Goal: Task Accomplishment & Management: Manage account settings

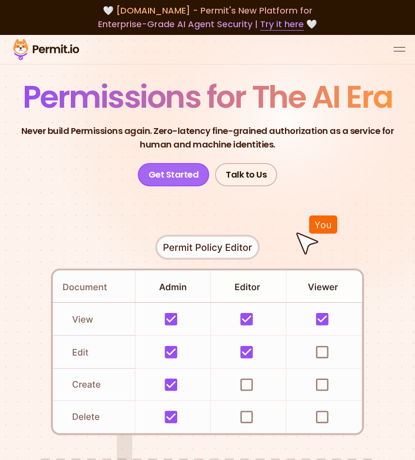
click at [178, 174] on link "Get Started" at bounding box center [174, 174] width 72 height 23
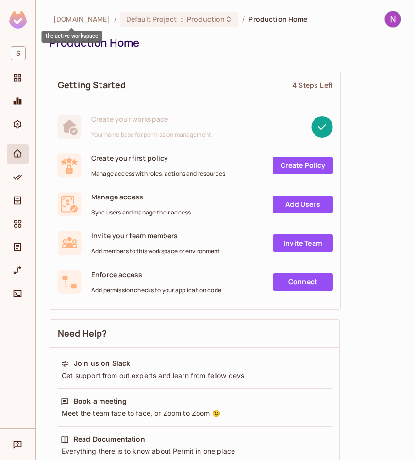
click at [80, 16] on span "[DOMAIN_NAME]" at bounding box center [81, 19] width 57 height 9
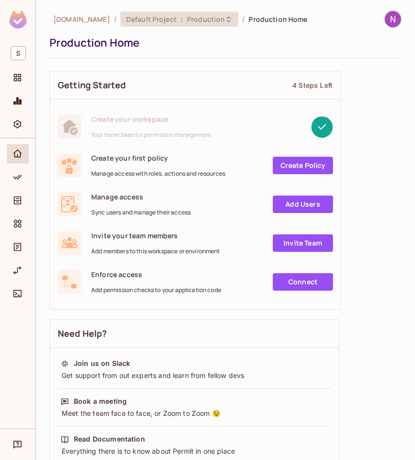
click at [126, 15] on span "Default Project" at bounding box center [151, 19] width 50 height 9
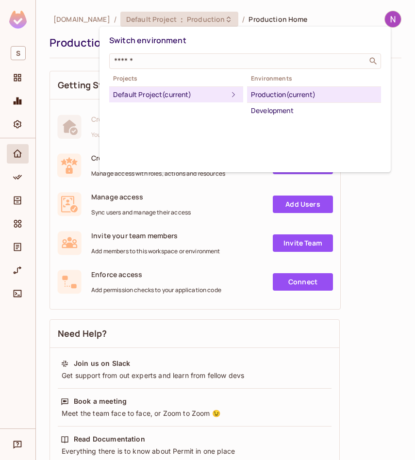
click at [16, 81] on div at bounding box center [207, 230] width 415 height 460
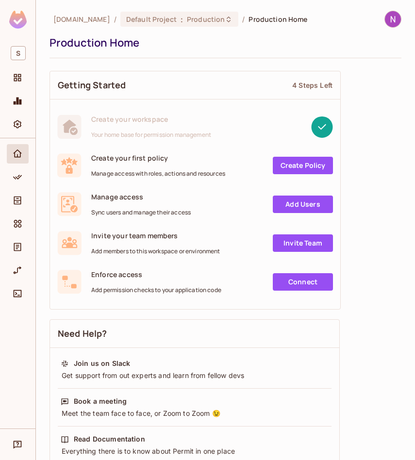
click at [17, 80] on icon "Projects" at bounding box center [18, 78] width 10 height 10
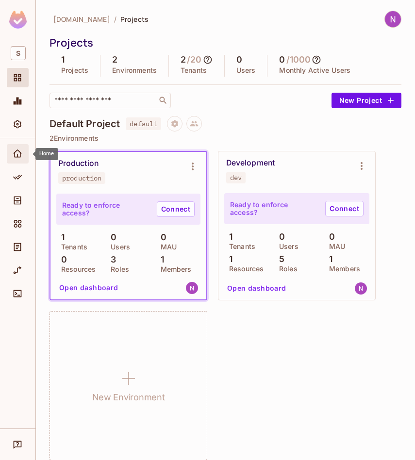
click at [23, 154] on span "Home" at bounding box center [18, 154] width 12 height 12
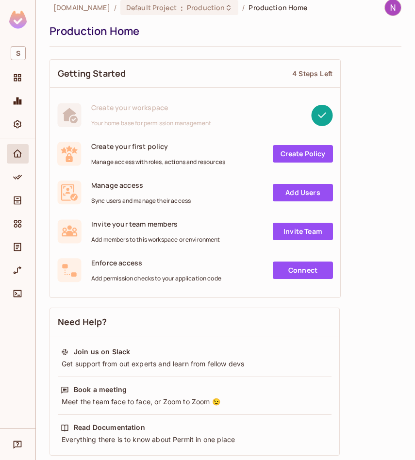
scroll to position [11, 0]
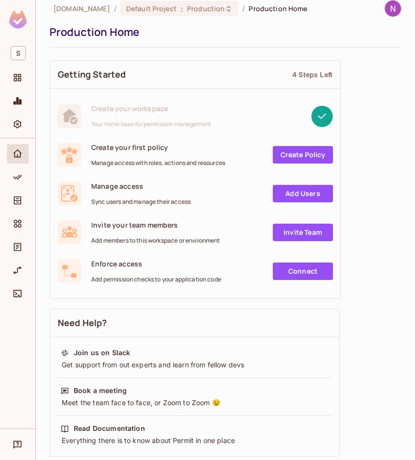
click at [322, 118] on rect at bounding box center [321, 115] width 21 height 21
click at [15, 54] on span "S" at bounding box center [18, 53] width 15 height 14
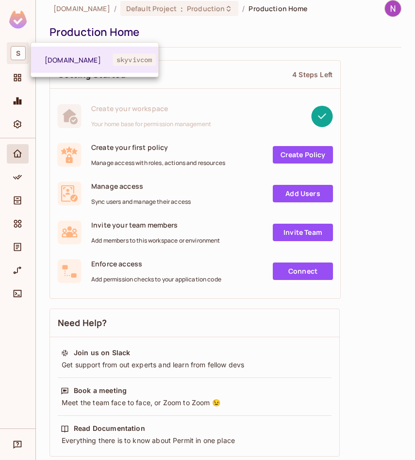
click at [15, 54] on div at bounding box center [207, 230] width 415 height 460
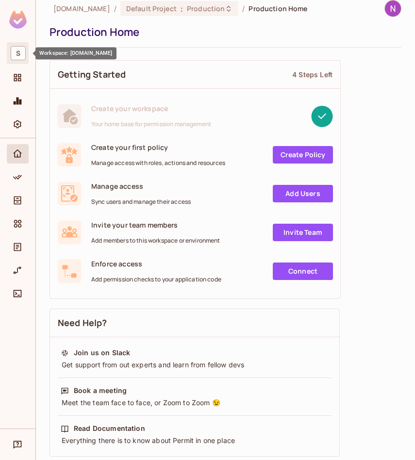
click at [20, 54] on span "S" at bounding box center [18, 53] width 15 height 14
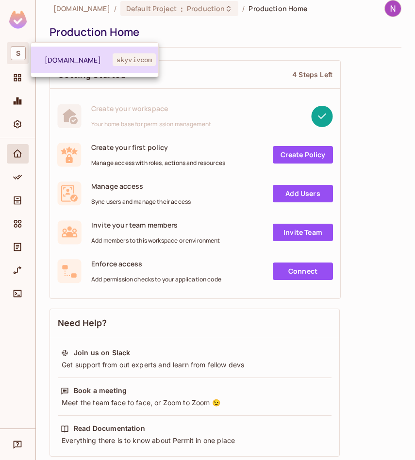
click at [73, 54] on li "skyviv.com skyvivcom" at bounding box center [94, 60] width 127 height 26
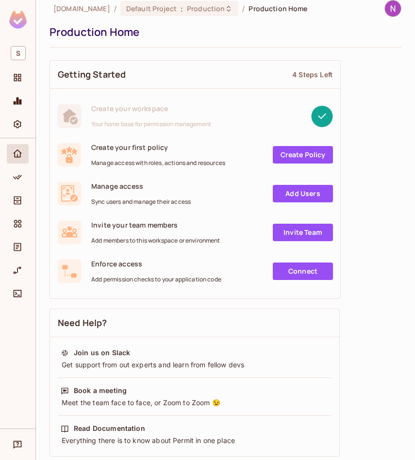
scroll to position [0, 0]
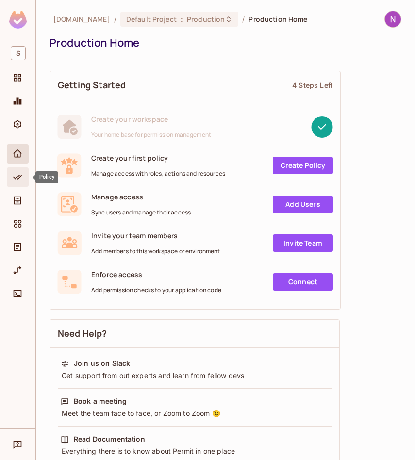
click at [15, 173] on icon "Policy" at bounding box center [18, 177] width 10 height 10
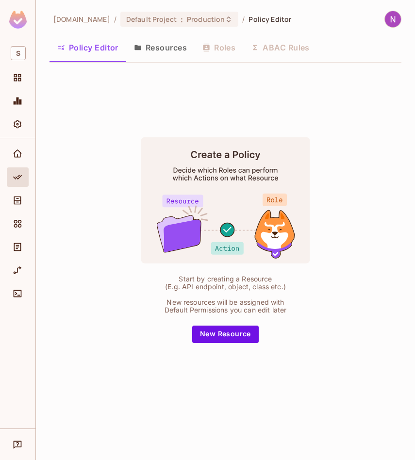
click at [180, 71] on div "Start by creating a Resource (E.g. API endpoint, object, class etc.) New resour…" at bounding box center [225, 239] width 352 height 338
click at [224, 18] on icon at bounding box center [228, 20] width 8 height 8
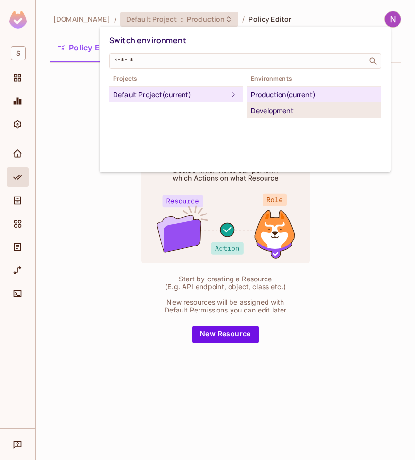
click at [284, 105] on div "Development" at bounding box center [314, 111] width 126 height 12
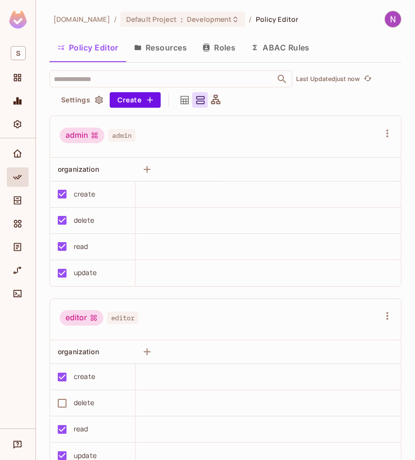
click at [222, 44] on button "Roles" at bounding box center [218, 47] width 48 height 24
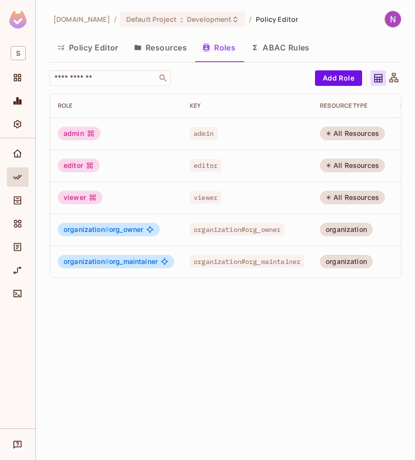
click at [93, 52] on button "Policy Editor" at bounding box center [87, 47] width 77 height 24
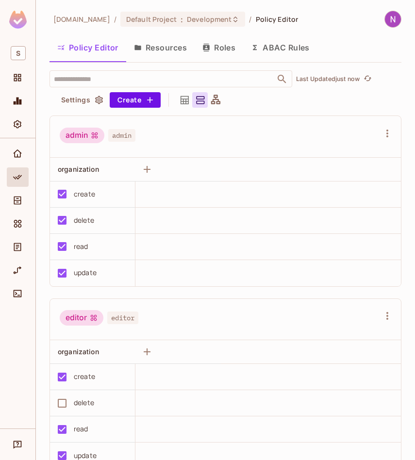
click at [224, 45] on button "Roles" at bounding box center [218, 47] width 48 height 24
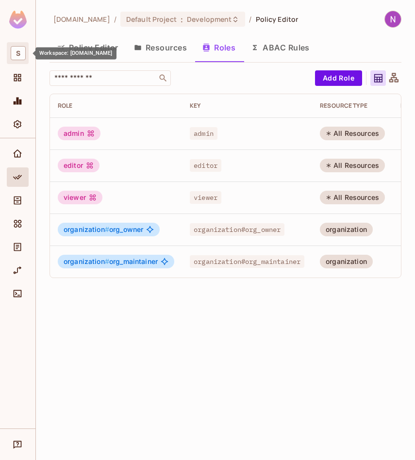
click at [20, 45] on div "S" at bounding box center [18, 53] width 22 height 22
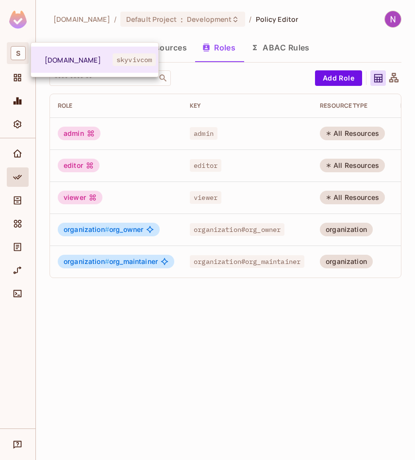
click at [19, 19] on div at bounding box center [207, 230] width 415 height 460
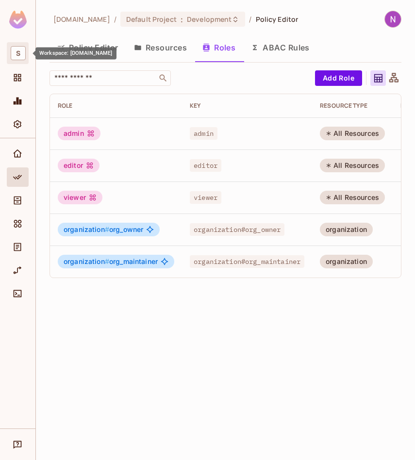
click at [20, 57] on span "S" at bounding box center [18, 53] width 15 height 14
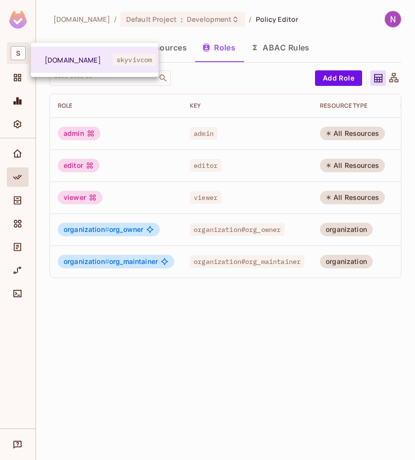
click at [380, 17] on div at bounding box center [207, 230] width 415 height 460
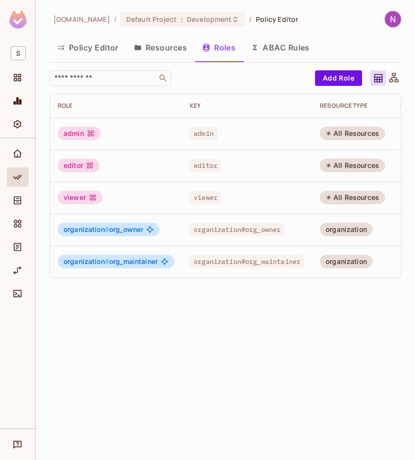
click at [386, 17] on img at bounding box center [392, 19] width 16 height 16
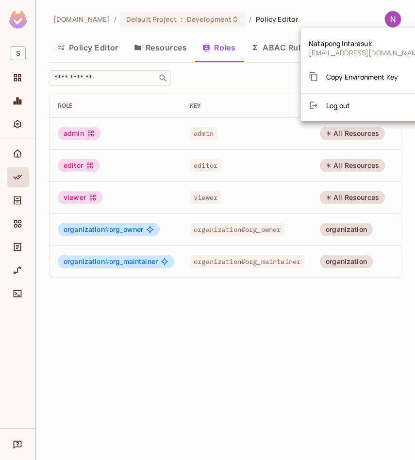
click at [392, 18] on div at bounding box center [207, 230] width 415 height 460
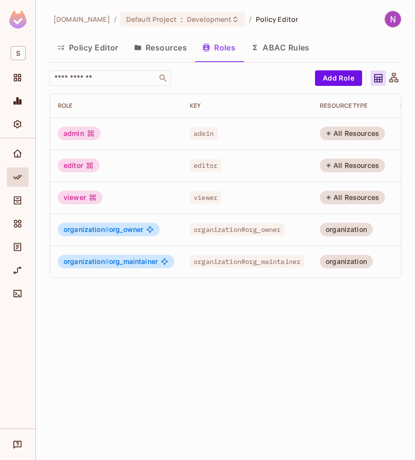
click at [338, 20] on div "skyviv.com / Default Project : Development / Policy Editor" at bounding box center [225, 19] width 352 height 17
click at [132, 17] on span "Default Project" at bounding box center [151, 19] width 50 height 9
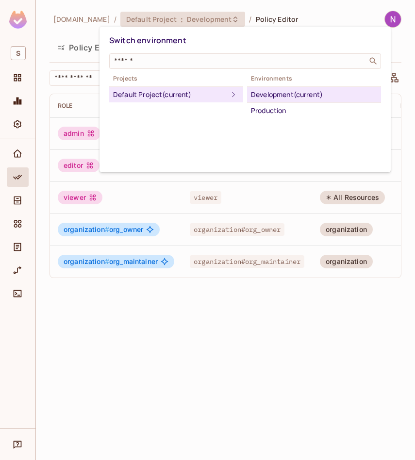
click at [158, 16] on div at bounding box center [207, 230] width 415 height 460
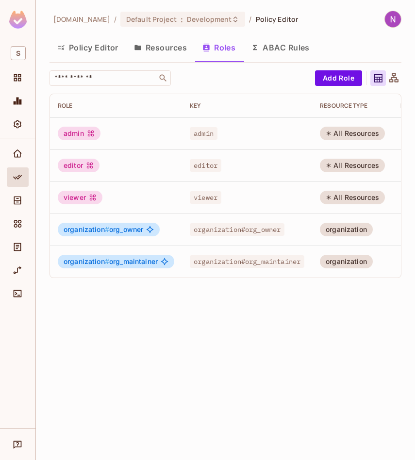
click at [89, 31] on div "skyviv.com / Default Project : Development / Policy Editor Policy Editor Resour…" at bounding box center [225, 148] width 352 height 275
click at [139, 26] on div "Default Project : Development" at bounding box center [182, 19] width 125 height 15
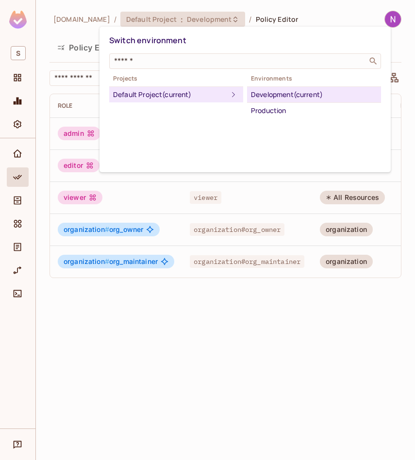
click at [63, 36] on div at bounding box center [207, 230] width 415 height 460
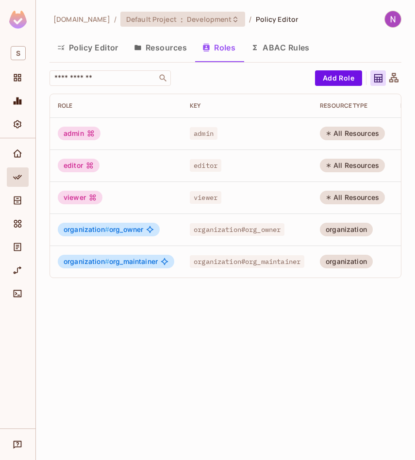
click at [142, 23] on span "Default Project" at bounding box center [151, 19] width 50 height 9
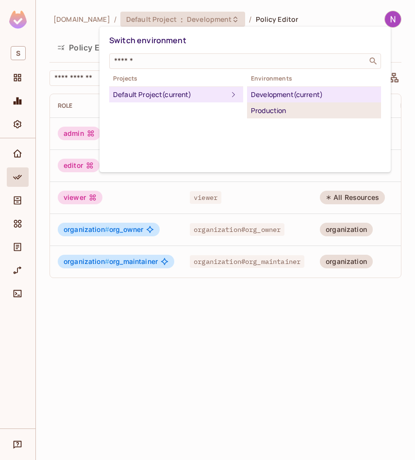
click at [275, 112] on div "Production" at bounding box center [314, 111] width 126 height 12
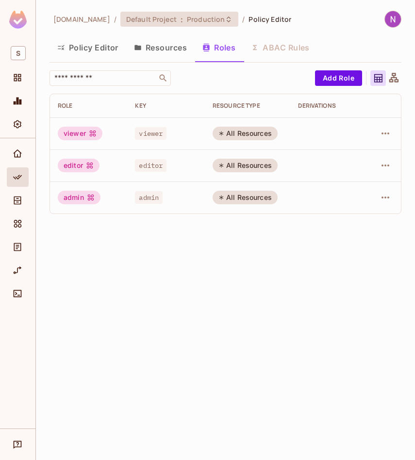
click at [187, 17] on span "Production" at bounding box center [206, 19] width 38 height 9
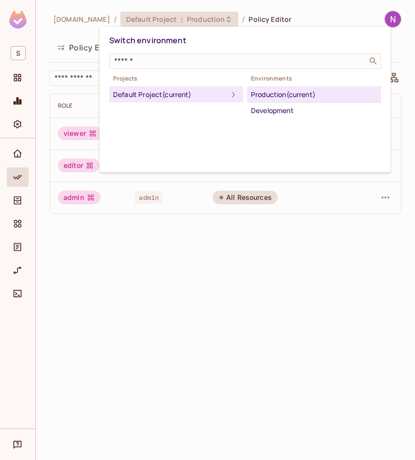
click at [237, 257] on div at bounding box center [207, 230] width 415 height 460
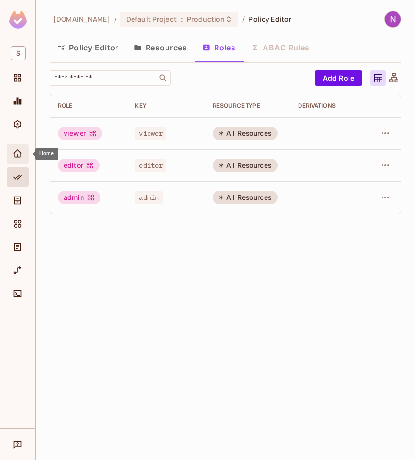
click at [15, 154] on icon "Home" at bounding box center [18, 154] width 10 height 10
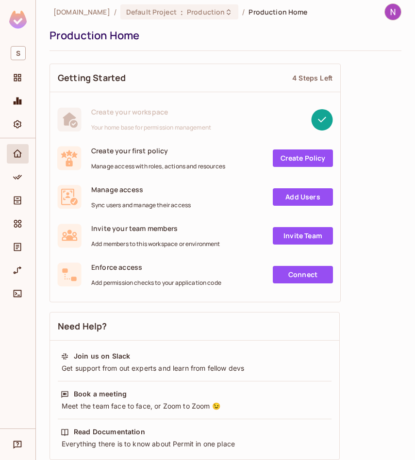
scroll to position [9, 0]
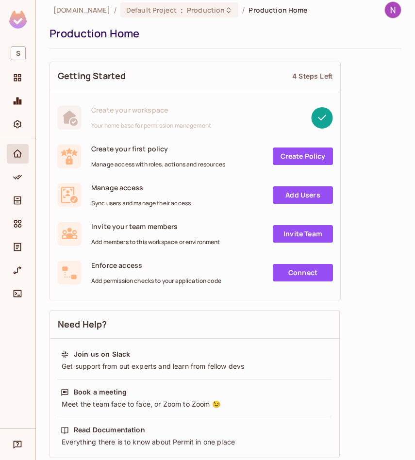
click at [310, 153] on link "Create Policy" at bounding box center [302, 155] width 60 height 17
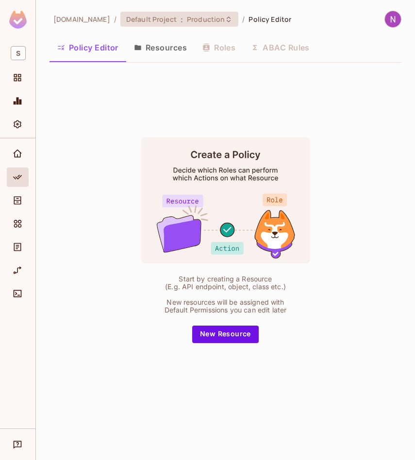
click at [146, 25] on div "Default Project : Production" at bounding box center [179, 19] width 118 height 15
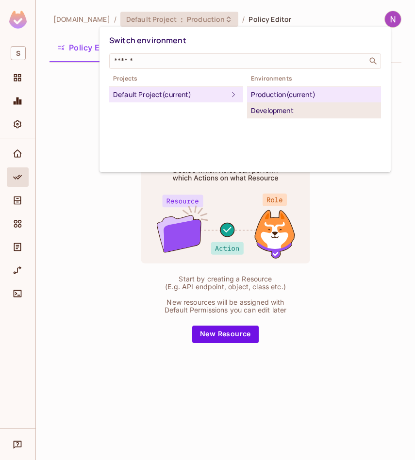
click at [269, 106] on div "Development" at bounding box center [314, 111] width 126 height 12
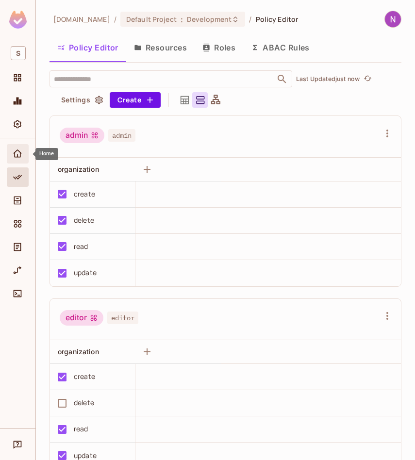
click at [21, 154] on icon "Home" at bounding box center [18, 154] width 10 height 10
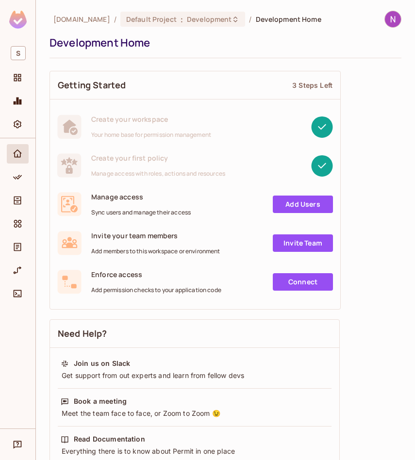
click at [324, 161] on rect at bounding box center [321, 165] width 21 height 21
click at [17, 177] on icon "Policy" at bounding box center [18, 177] width 10 height 10
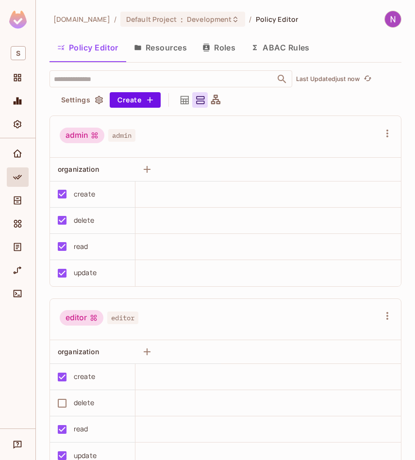
click at [166, 54] on button "Resources" at bounding box center [160, 47] width 68 height 24
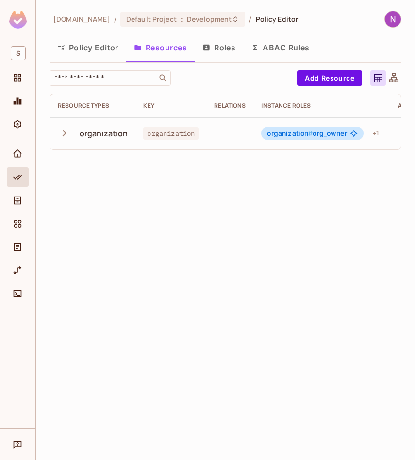
click at [218, 50] on button "Roles" at bounding box center [218, 47] width 48 height 24
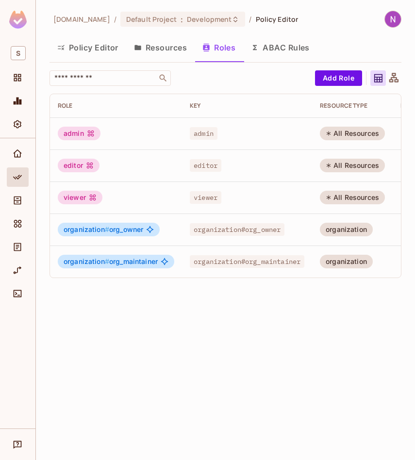
click at [129, 143] on td "admin" at bounding box center [116, 133] width 132 height 32
click at [84, 136] on div "admin" at bounding box center [79, 134] width 43 height 14
click at [208, 136] on span "admin" at bounding box center [204, 133] width 28 height 13
click at [382, 134] on div "All Resources" at bounding box center [352, 134] width 65 height 14
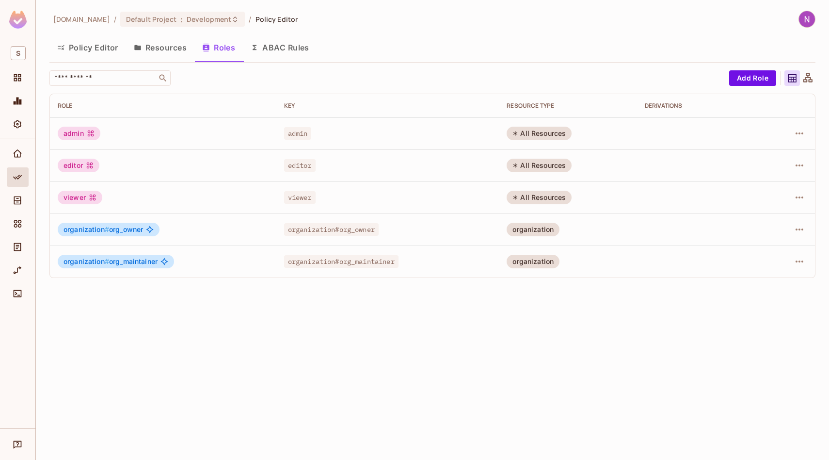
click at [414, 143] on td at bounding box center [788, 133] width 53 height 32
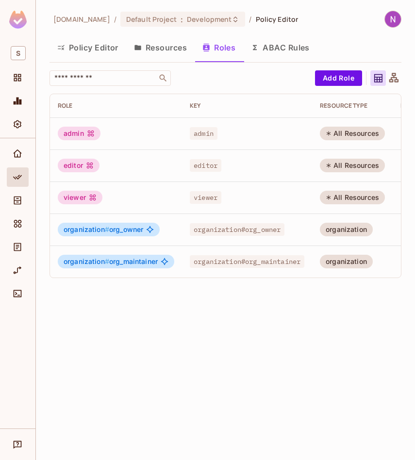
click at [77, 137] on div "admin" at bounding box center [79, 134] width 43 height 14
click at [58, 137] on div "admin" at bounding box center [116, 134] width 116 height 14
click at [328, 139] on td "All Resources" at bounding box center [352, 133] width 80 height 32
click at [357, 128] on div "All Resources" at bounding box center [352, 134] width 65 height 14
click at [399, 131] on td at bounding box center [418, 133] width 53 height 32
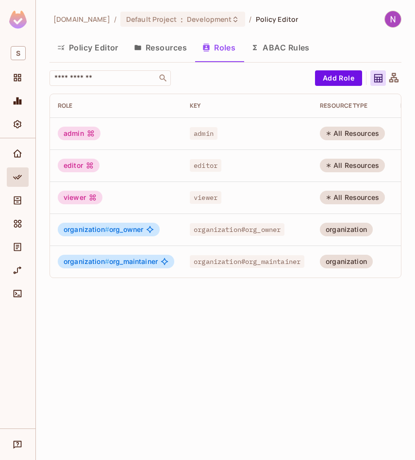
click at [392, 165] on td "All Resources" at bounding box center [352, 165] width 80 height 32
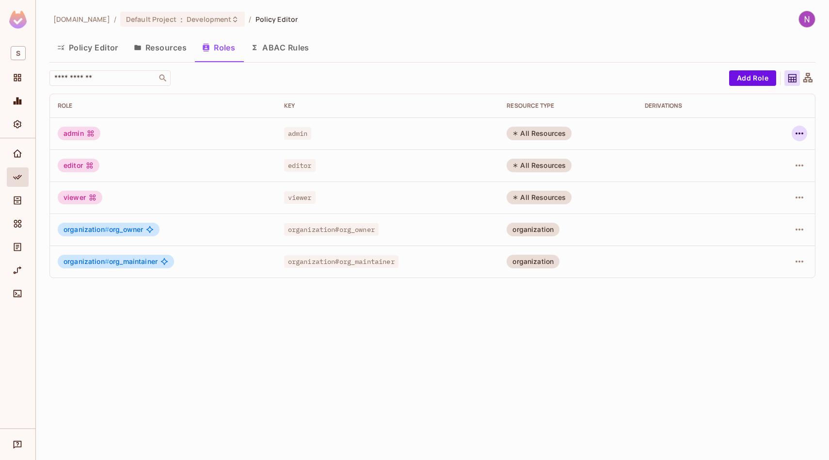
click at [414, 135] on icon "button" at bounding box center [800, 134] width 12 height 12
click at [414, 201] on div "Delete Role" at bounding box center [760, 198] width 37 height 10
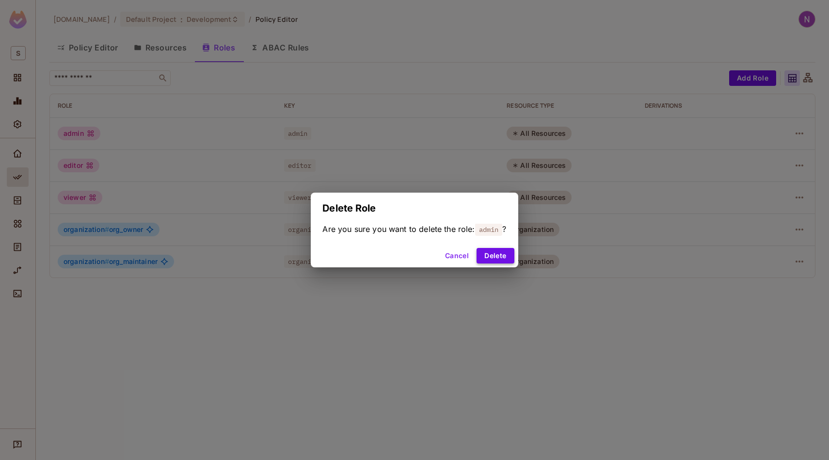
click at [414, 262] on button "Delete" at bounding box center [495, 256] width 37 height 16
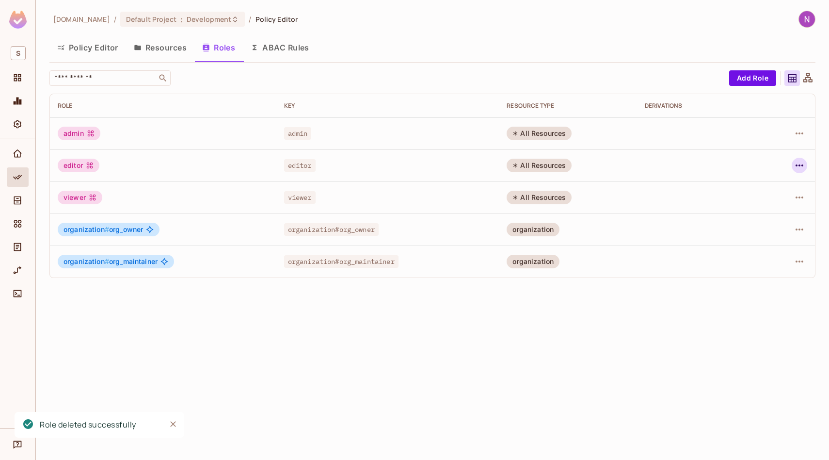
click at [414, 168] on icon "button" at bounding box center [800, 166] width 12 height 12
click at [414, 230] on span "Delete Role" at bounding box center [760, 231] width 43 height 16
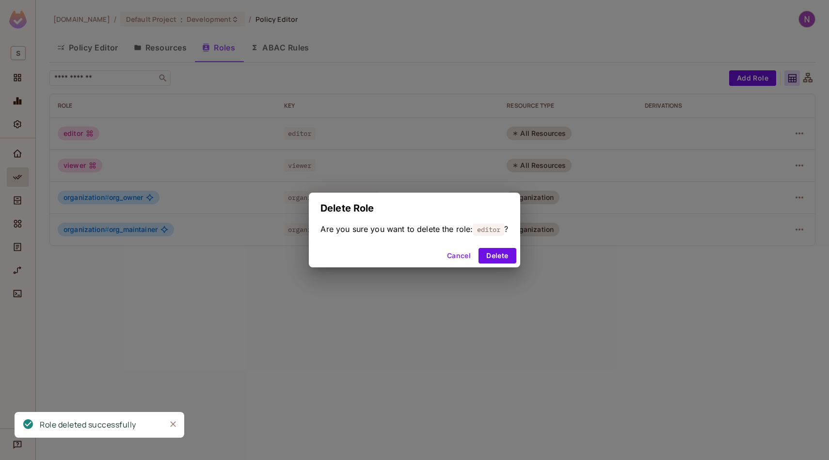
click at [414, 255] on div "Delete Role Are you sure you want to delete the role: editor ? Cancel Delete" at bounding box center [414, 230] width 829 height 460
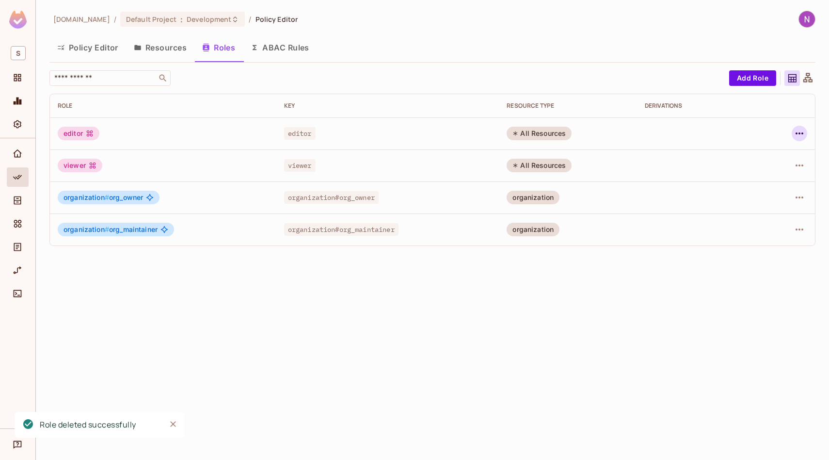
click at [414, 136] on icon "button" at bounding box center [800, 134] width 12 height 12
click at [414, 197] on span "Delete Role" at bounding box center [760, 199] width 43 height 16
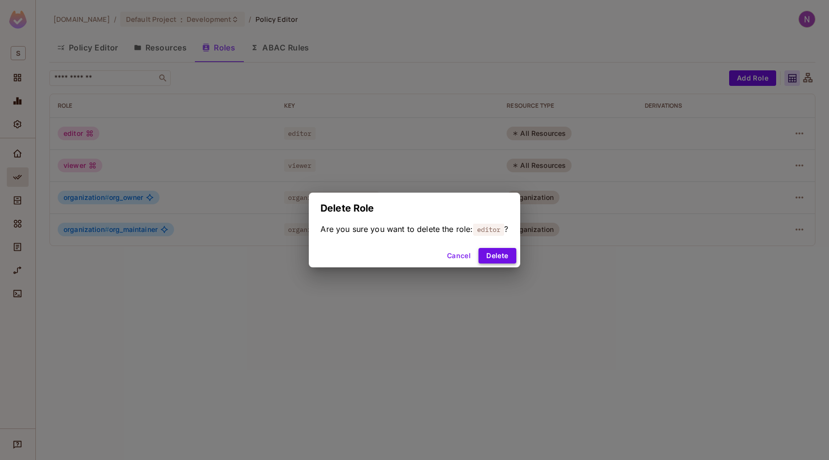
click at [414, 262] on button "Delete" at bounding box center [497, 256] width 37 height 16
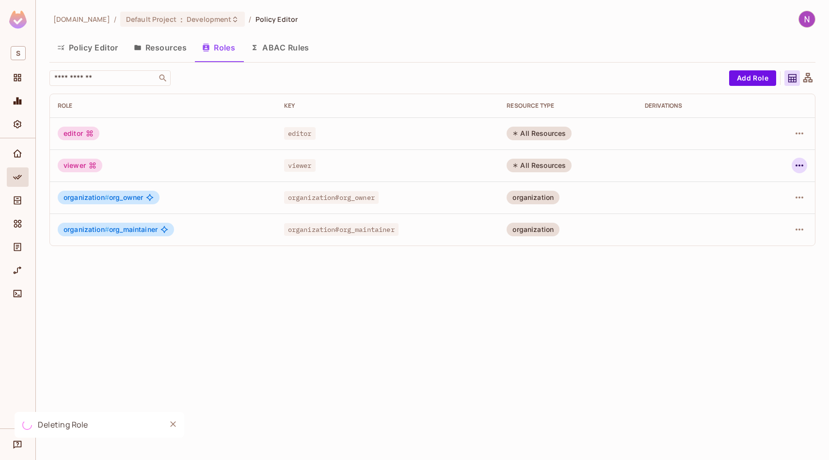
click at [414, 162] on icon "button" at bounding box center [800, 166] width 12 height 12
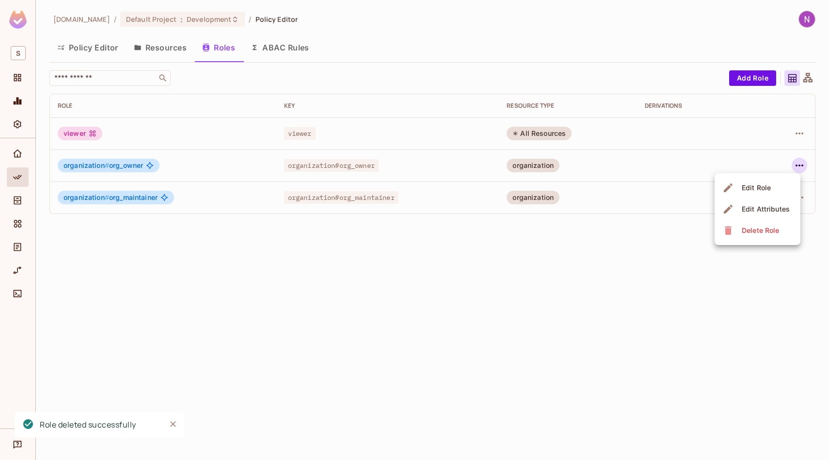
click at [414, 228] on icon at bounding box center [728, 230] width 12 height 12
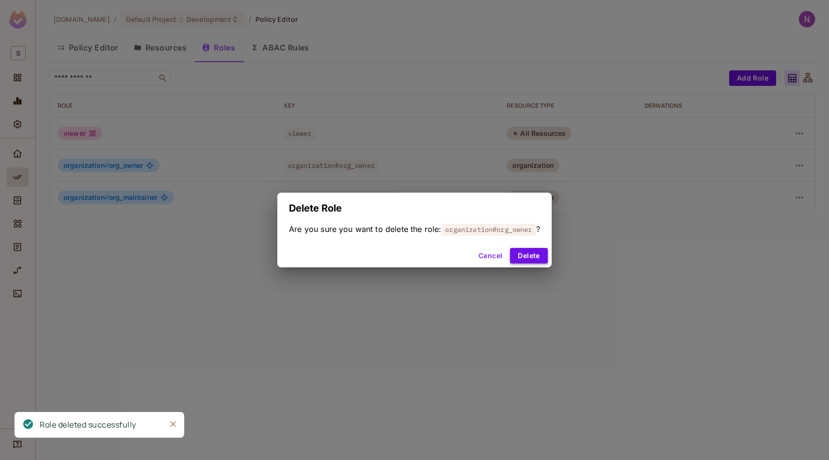
click at [414, 257] on button "Delete" at bounding box center [528, 256] width 37 height 16
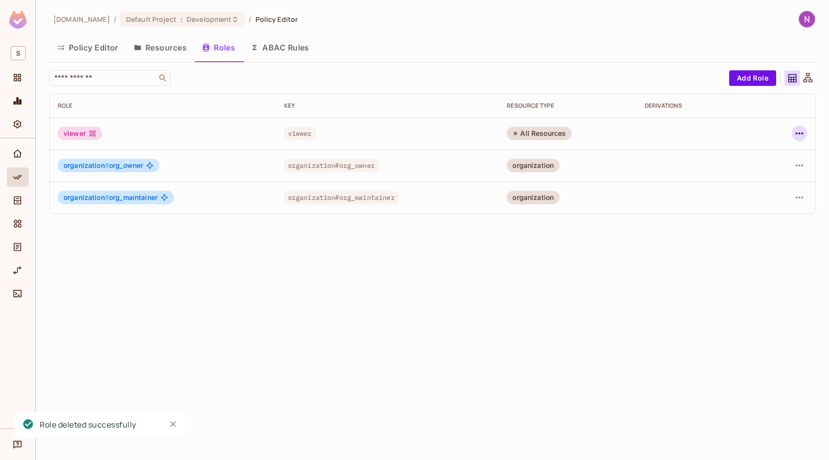
click at [414, 138] on icon "button" at bounding box center [800, 134] width 12 height 12
click at [414, 203] on span "Delete Role" at bounding box center [760, 199] width 43 height 16
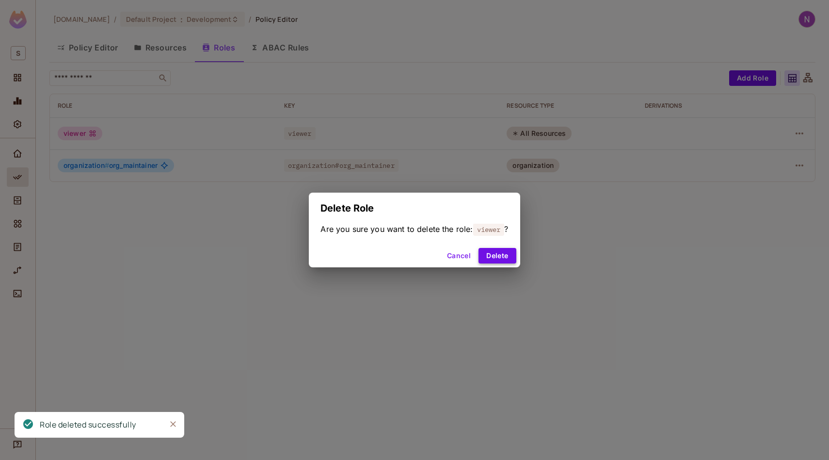
click at [414, 251] on button "Delete" at bounding box center [497, 256] width 37 height 16
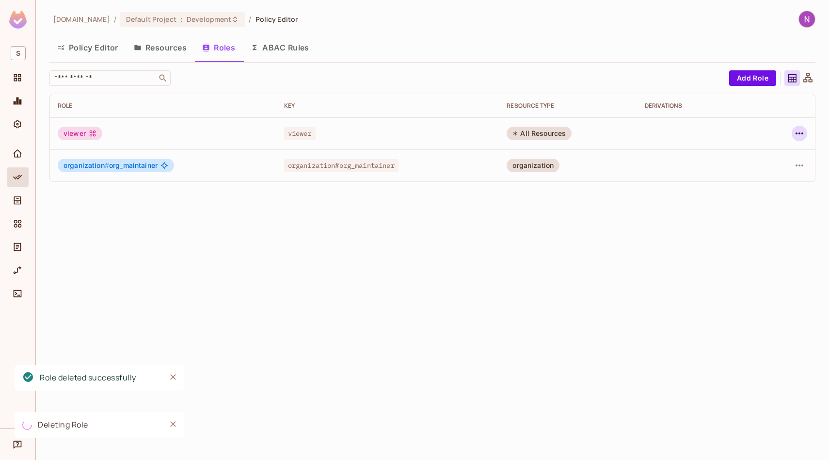
click at [414, 132] on icon "button" at bounding box center [800, 134] width 12 height 12
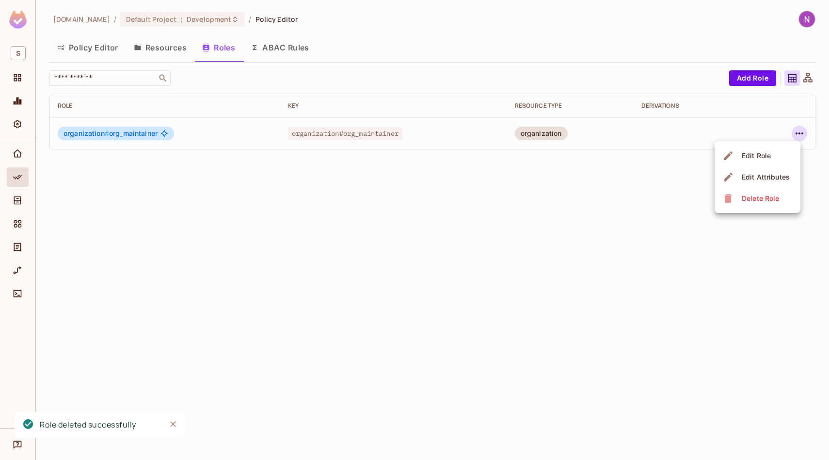
click at [414, 196] on div "Delete Role" at bounding box center [752, 199] width 60 height 16
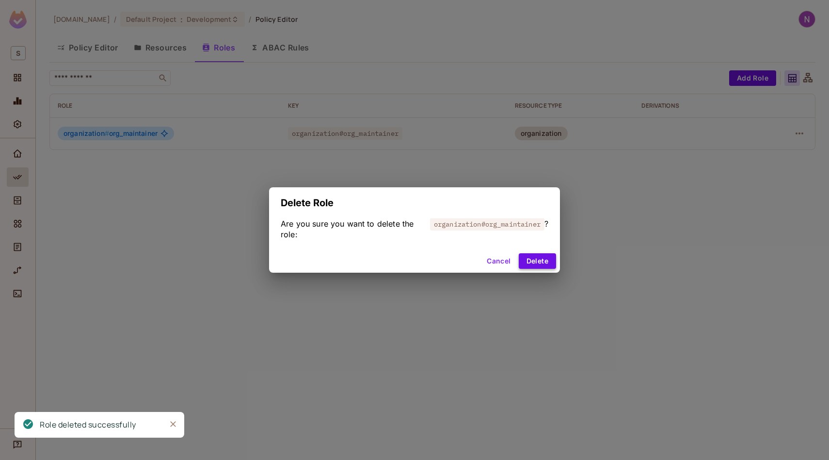
click at [414, 258] on button "Delete" at bounding box center [537, 261] width 37 height 16
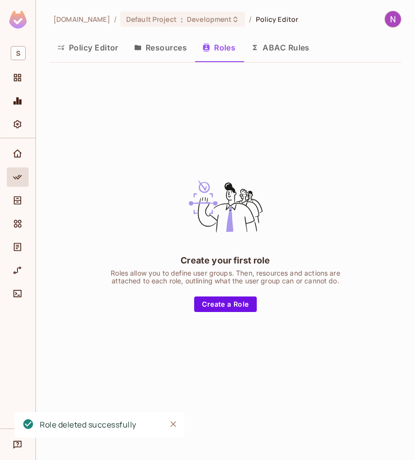
click at [149, 43] on button "Resources" at bounding box center [160, 47] width 68 height 24
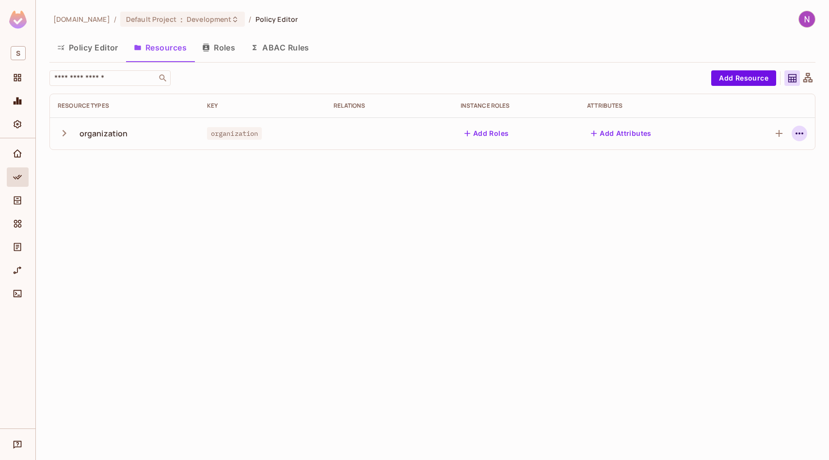
click at [414, 134] on icon "button" at bounding box center [800, 134] width 12 height 12
click at [414, 189] on div "Delete Resource" at bounding box center [762, 193] width 54 height 10
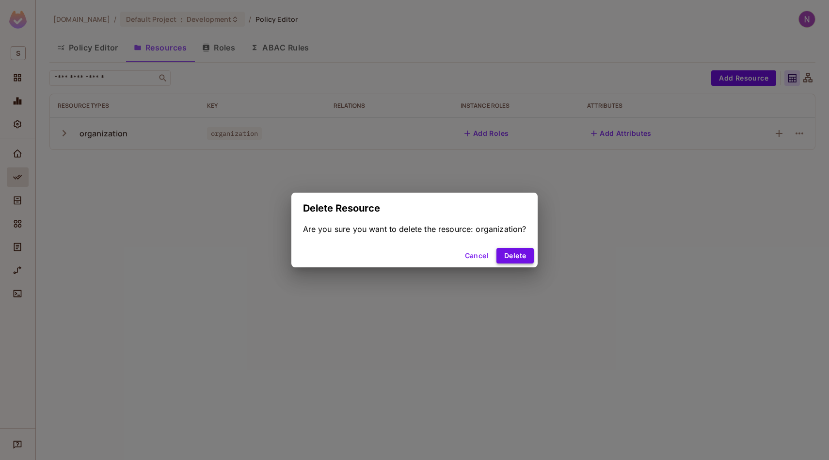
click at [414, 248] on button "Delete" at bounding box center [515, 256] width 37 height 16
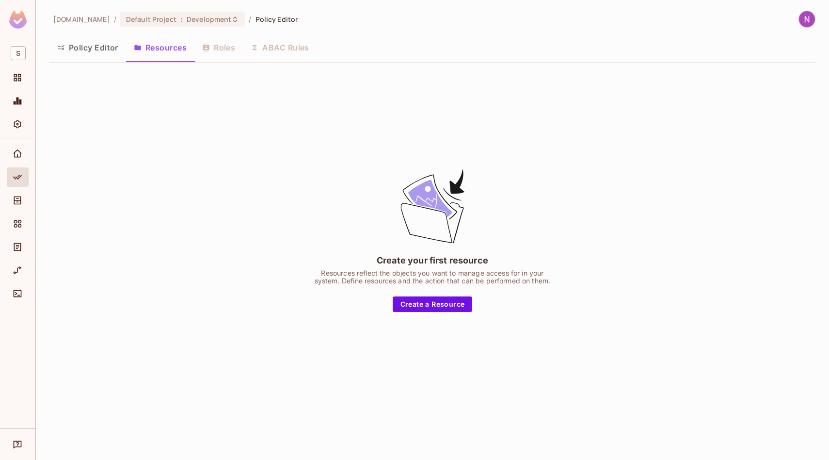
click at [105, 46] on button "Policy Editor" at bounding box center [87, 47] width 77 height 24
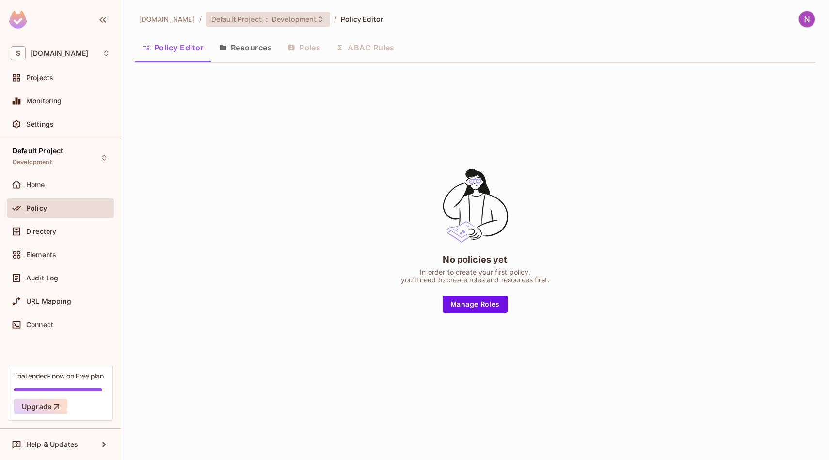
click at [253, 26] on div "Default Project : Development" at bounding box center [268, 19] width 125 height 15
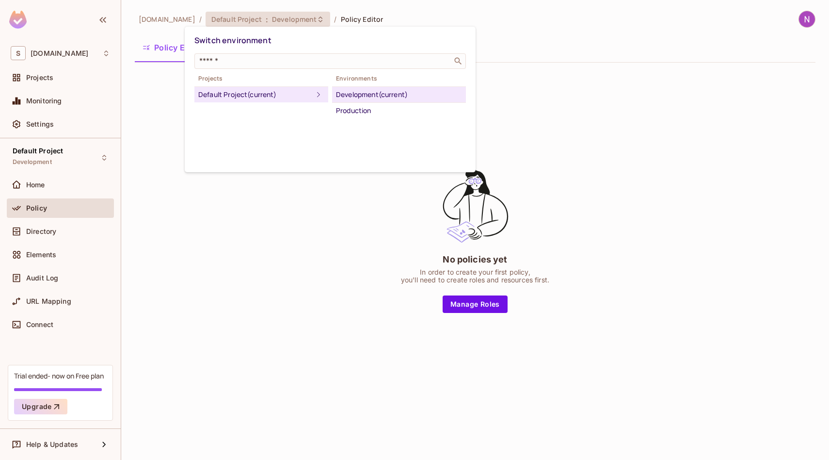
click at [50, 379] on div at bounding box center [414, 230] width 829 height 460
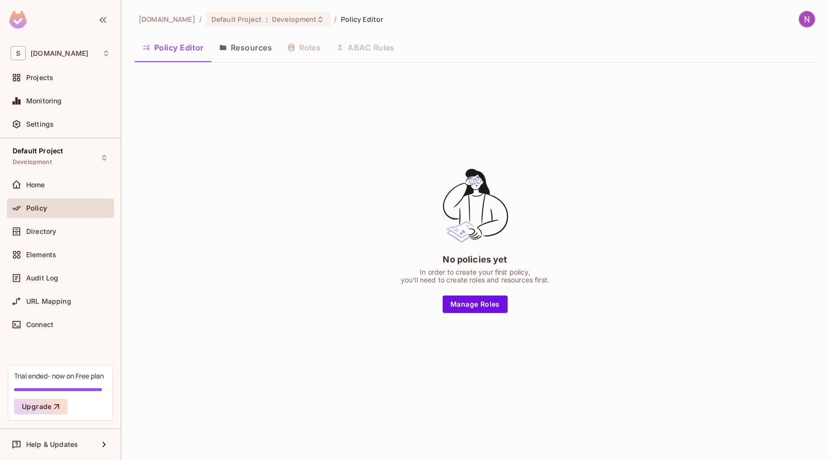
click at [96, 370] on div "Trial ended- now on Free plan Upgrade" at bounding box center [60, 393] width 105 height 56
click at [88, 375] on div "Trial ended- now on Free plan" at bounding box center [59, 375] width 90 height 9
click at [62, 399] on button "Upgrade" at bounding box center [40, 407] width 53 height 16
click at [44, 373] on div "Trial ended- now on Free plan" at bounding box center [59, 375] width 90 height 9
click at [77, 194] on div "Home" at bounding box center [60, 186] width 107 height 23
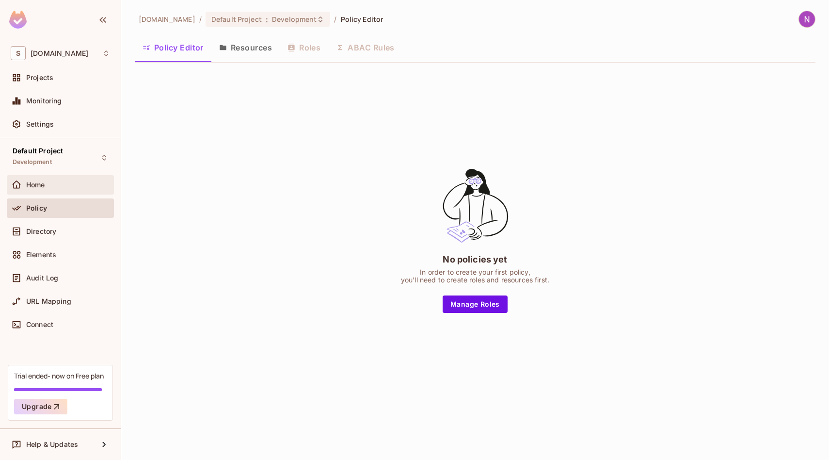
click at [77, 192] on div "Home" at bounding box center [60, 184] width 107 height 19
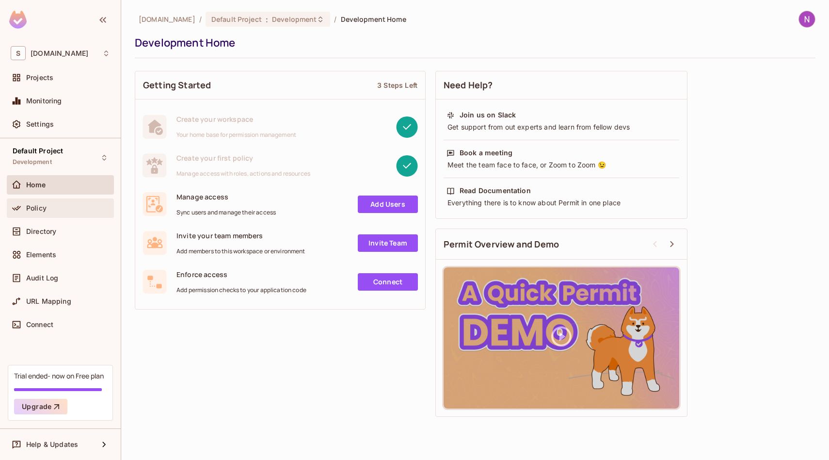
click at [73, 202] on div "Policy" at bounding box center [60, 208] width 99 height 12
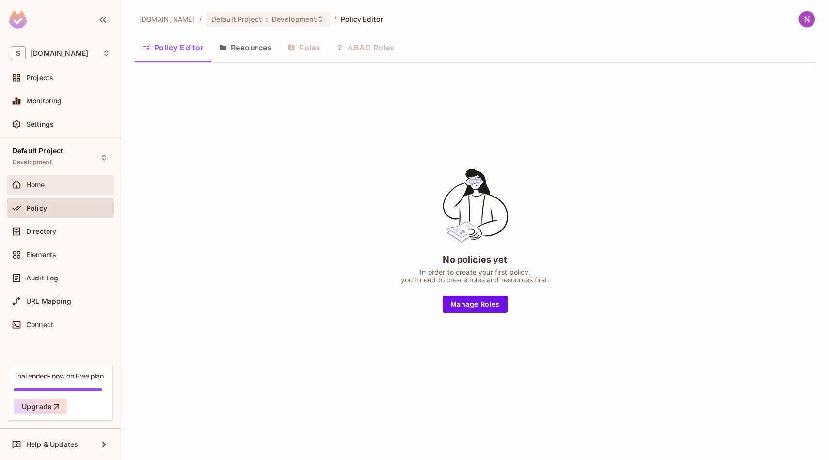
click at [75, 187] on div "Home" at bounding box center [68, 185] width 84 height 8
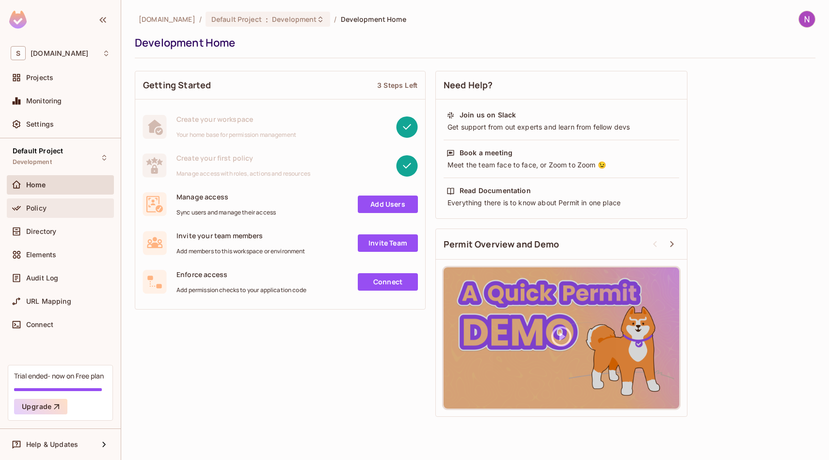
click at [73, 201] on div "Policy" at bounding box center [60, 207] width 107 height 19
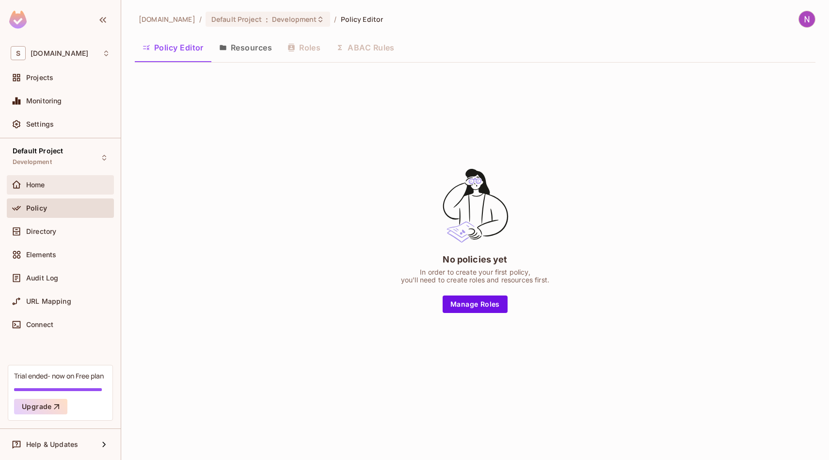
click at [76, 191] on div "Home" at bounding box center [60, 184] width 107 height 19
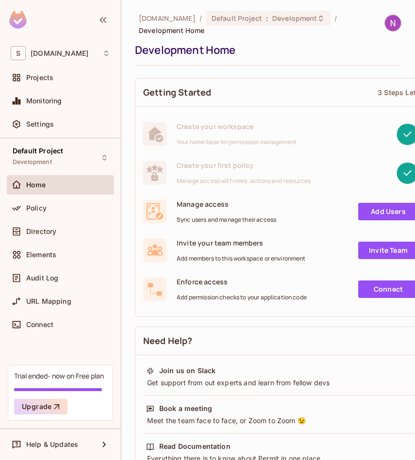
click at [312, 53] on div "Development Home" at bounding box center [265, 50] width 261 height 15
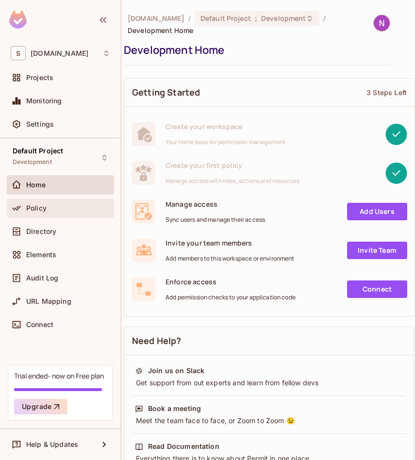
click at [38, 211] on span "Policy" at bounding box center [36, 208] width 20 height 8
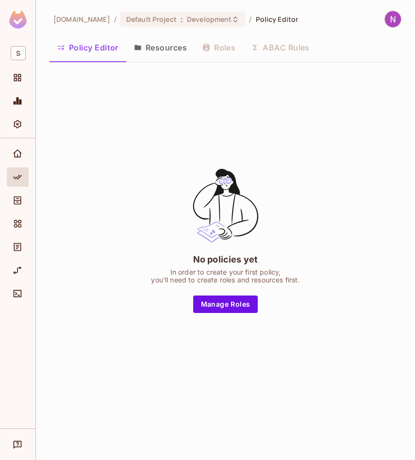
click at [160, 48] on button "Resources" at bounding box center [160, 47] width 68 height 24
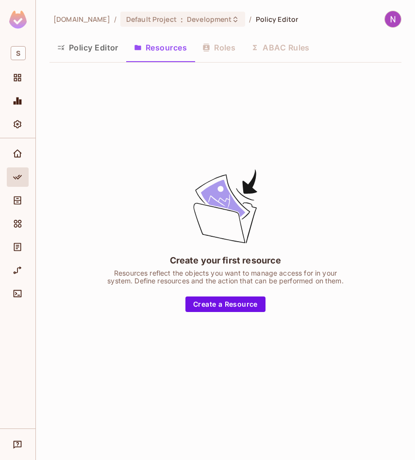
click at [221, 46] on div "Policy Editor Resources Roles ABAC Rules" at bounding box center [225, 47] width 352 height 24
click at [104, 60] on div "Policy Editor Resources Roles ABAC Rules" at bounding box center [225, 48] width 352 height 27
click at [104, 55] on button "Policy Editor" at bounding box center [87, 47] width 77 height 24
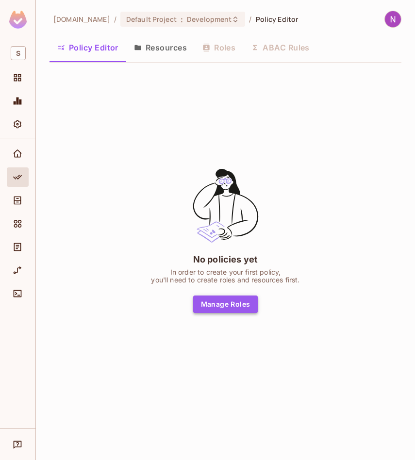
click at [226, 307] on button "Manage Roles" at bounding box center [225, 303] width 65 height 17
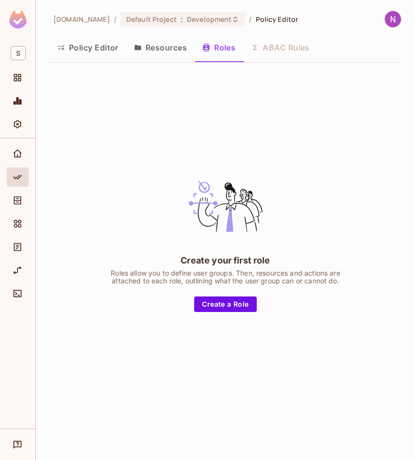
click at [103, 48] on button "Policy Editor" at bounding box center [87, 47] width 77 height 24
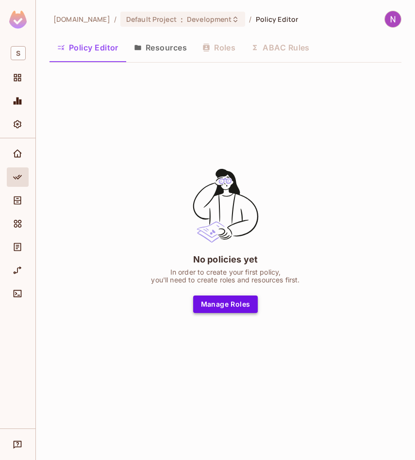
click at [235, 304] on button "Manage Roles" at bounding box center [225, 303] width 65 height 17
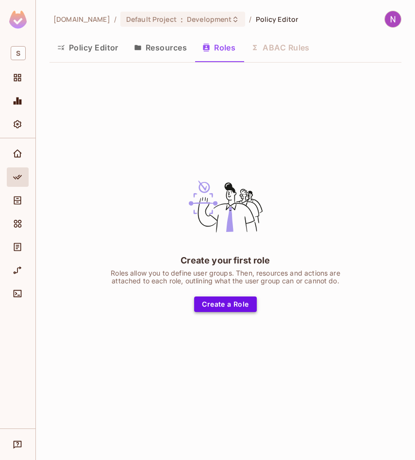
click at [224, 299] on button "Create a Role" at bounding box center [225, 304] width 62 height 16
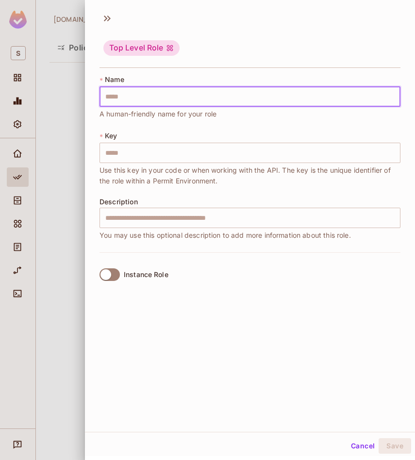
click at [157, 94] on input "text" at bounding box center [249, 96] width 301 height 20
type input "*"
type input "**"
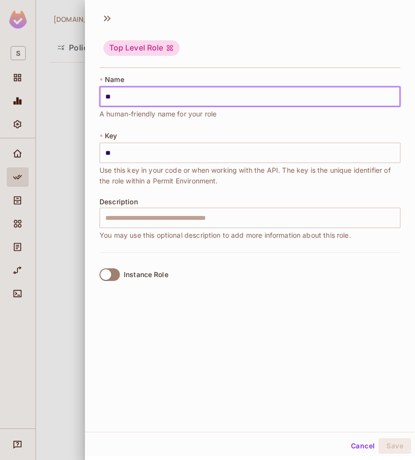
type input "***"
type input "****"
type input "*****"
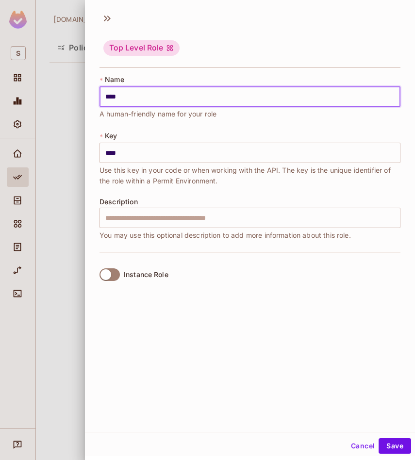
type input "*****"
drag, startPoint x: 141, startPoint y: 95, endPoint x: 62, endPoint y: 95, distance: 79.0
click at [62, 95] on div "Top Level Role * Name ***** ​ A human-friendly name for your role * Key ***** ​…" at bounding box center [207, 230] width 415 height 460
type input "*"
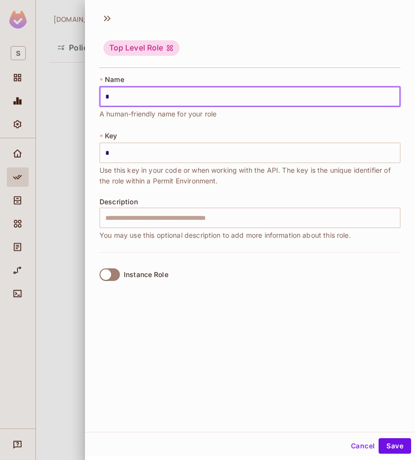
type input "**"
type input "***"
type input "****"
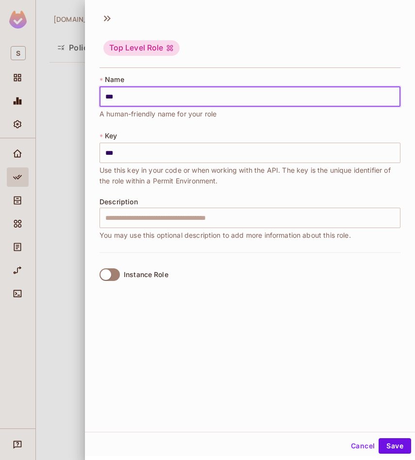
type input "****"
type input "*****"
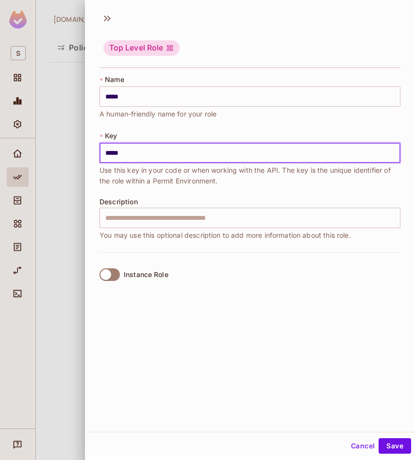
type input "*****"
click at [131, 343] on div "Top Level Role * Name ***** ​ A human-friendly name for your role * Key ***** ​…" at bounding box center [250, 219] width 330 height 425
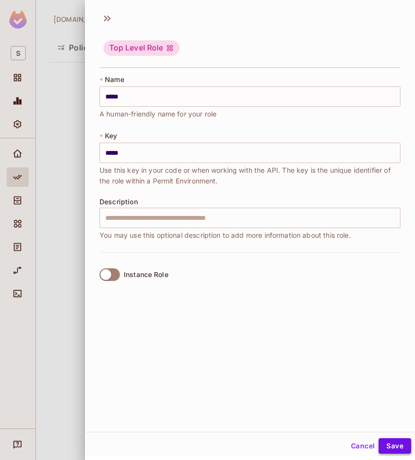
click at [388, 445] on button "Save" at bounding box center [394, 446] width 32 height 16
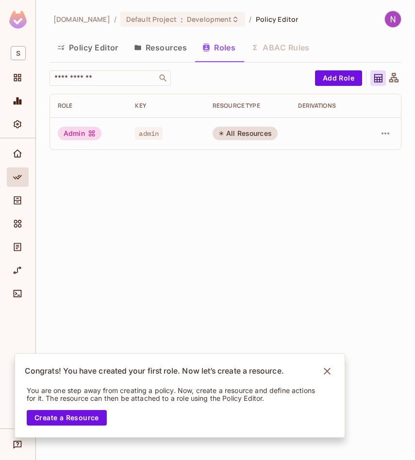
click at [155, 53] on button "Resources" at bounding box center [160, 47] width 68 height 24
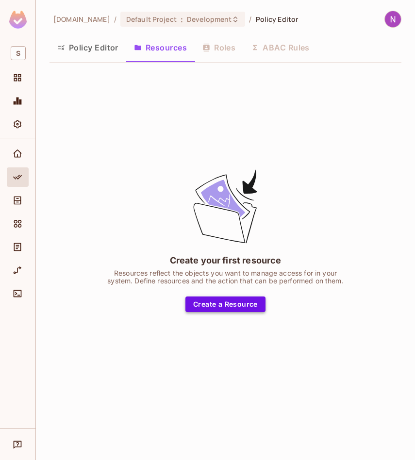
click at [218, 302] on button "Create a Resource" at bounding box center [225, 304] width 80 height 16
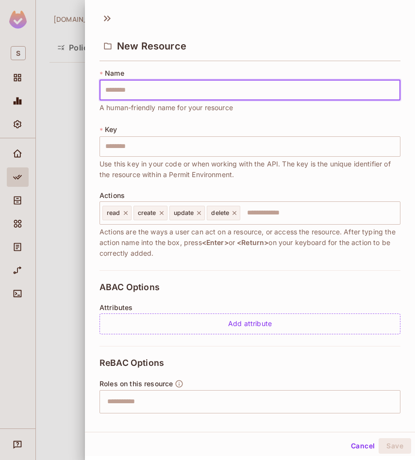
type input "*"
type input "**"
type input "***"
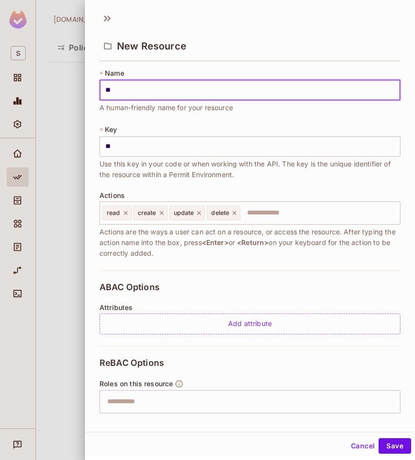
type input "***"
type input "****"
type input "*****"
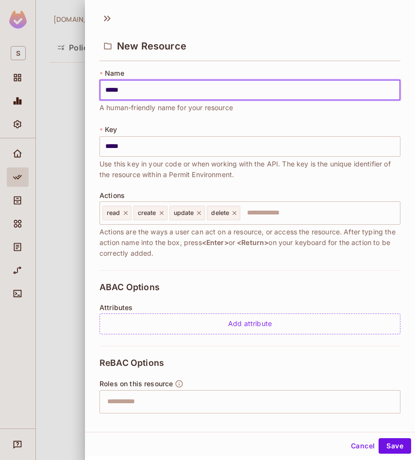
type input "******"
type input "*******"
type input "********"
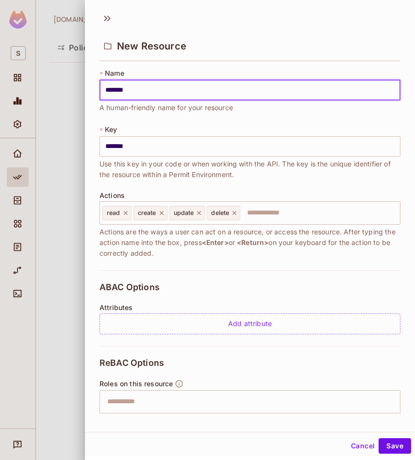
type input "********"
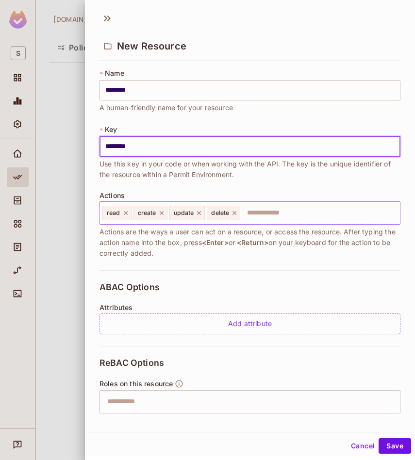
type input "********"
click at [267, 207] on input "text" at bounding box center [318, 212] width 155 height 19
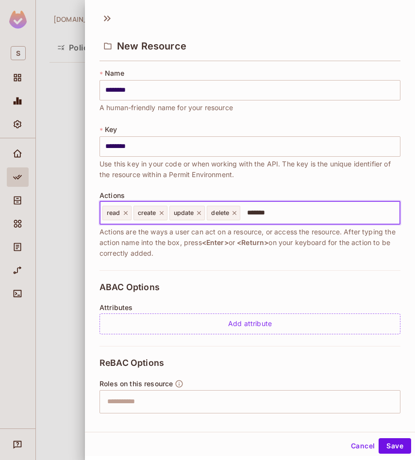
type input "*******"
click at [220, 250] on span "Actions are the ways a user can act on a resource, or access the resource. Afte…" at bounding box center [249, 242] width 301 height 32
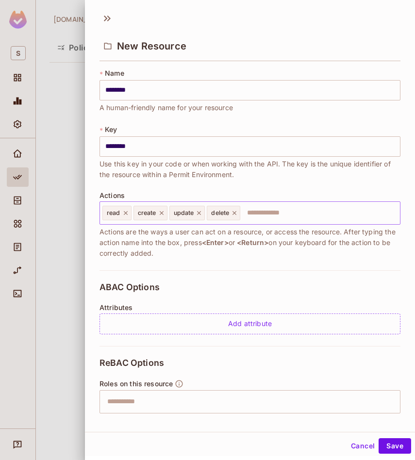
click at [270, 218] on input "text" at bounding box center [318, 212] width 155 height 19
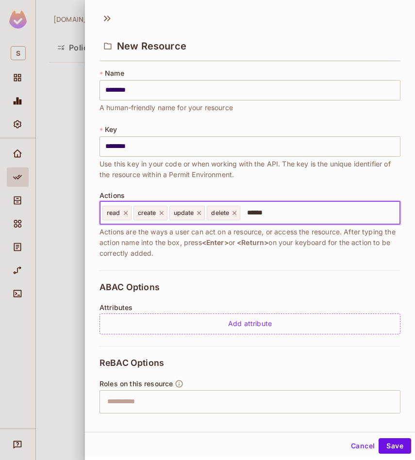
type input "*******"
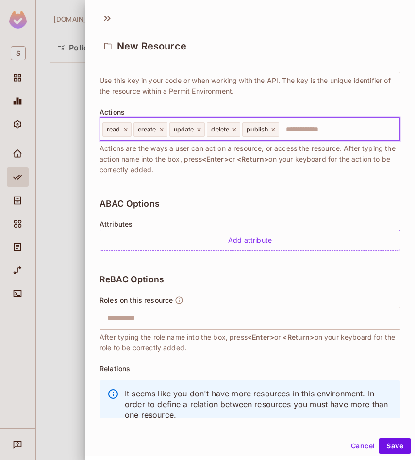
scroll to position [111, 0]
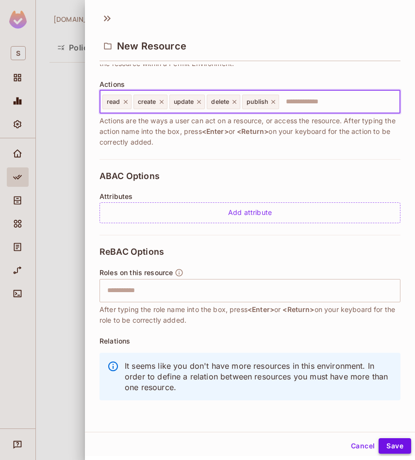
click at [396, 446] on button "Save" at bounding box center [394, 446] width 32 height 16
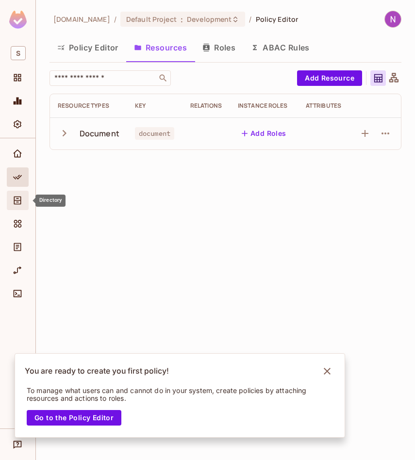
click at [15, 203] on icon "Directory" at bounding box center [18, 200] width 10 height 10
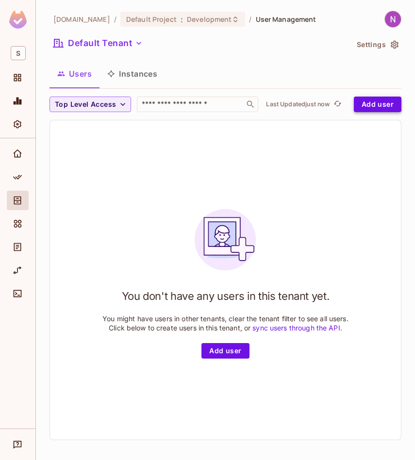
click at [376, 108] on button "Add user" at bounding box center [377, 104] width 48 height 16
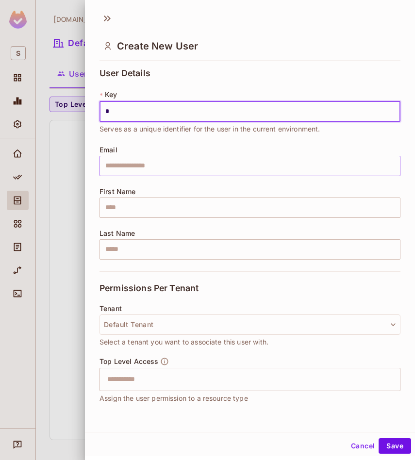
type input "*"
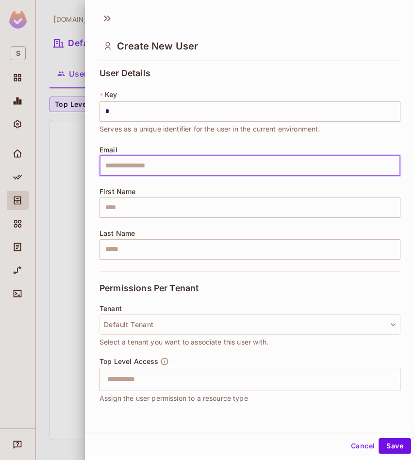
type input "*"
type input "**********"
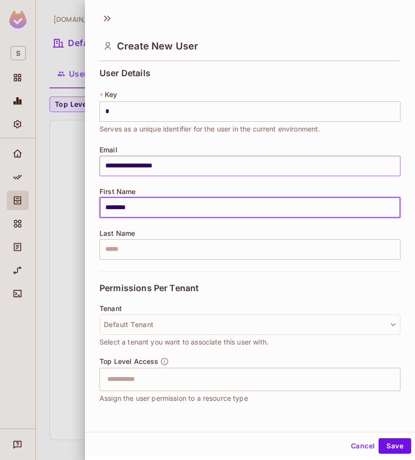
type input "********"
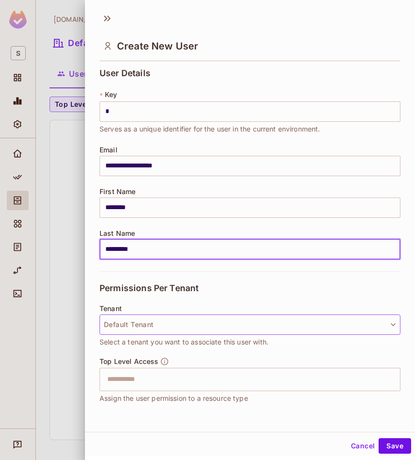
type input "*********"
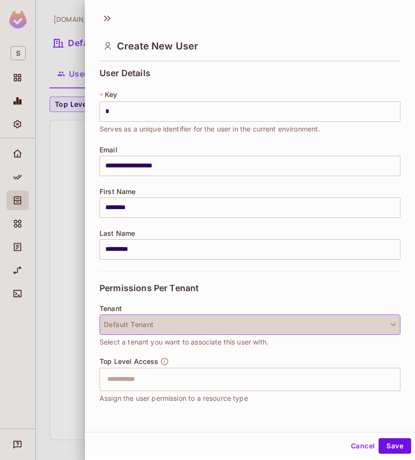
click at [130, 325] on button "Default Tenant" at bounding box center [249, 324] width 301 height 20
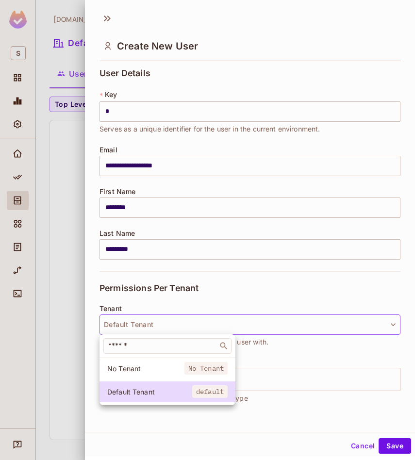
click at [141, 325] on div at bounding box center [207, 230] width 415 height 460
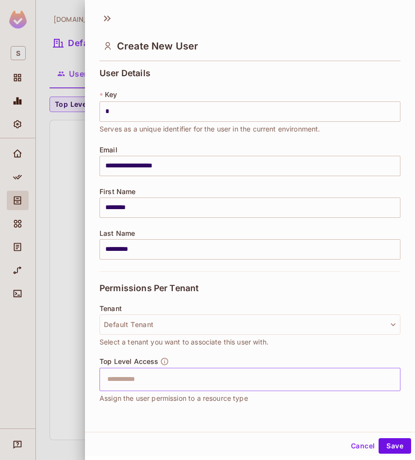
click at [123, 381] on input "text" at bounding box center [241, 378] width 280 height 19
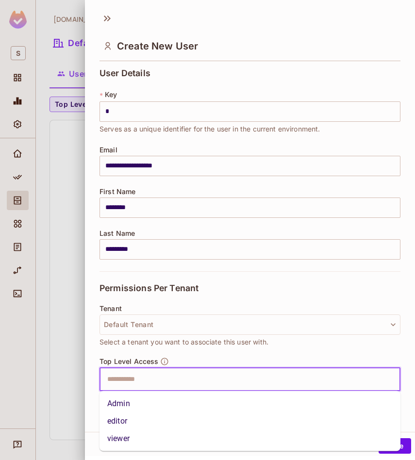
click at [126, 405] on li "Admin" at bounding box center [249, 403] width 301 height 17
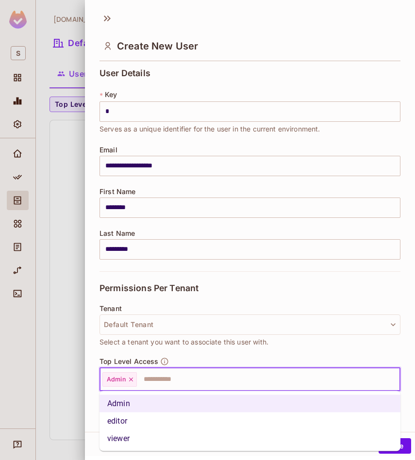
click at [162, 380] on input "text" at bounding box center [259, 378] width 243 height 19
click at [77, 285] on div at bounding box center [207, 230] width 415 height 460
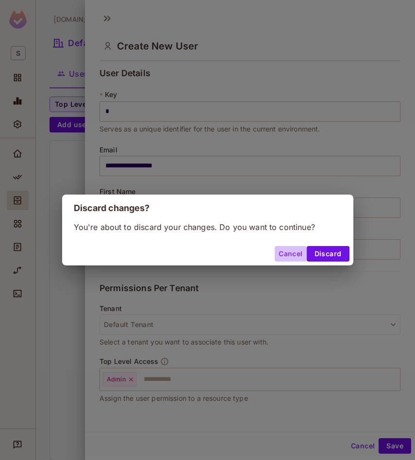
click at [290, 248] on button "Cancel" at bounding box center [290, 254] width 32 height 16
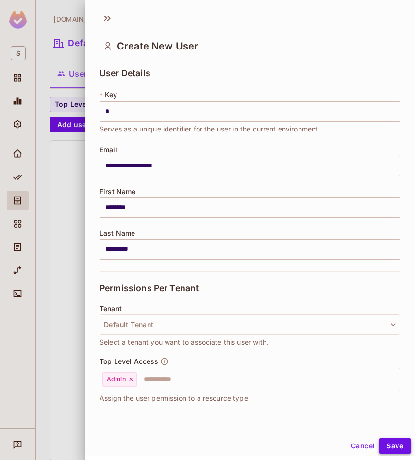
click at [392, 446] on button "Save" at bounding box center [394, 446] width 32 height 16
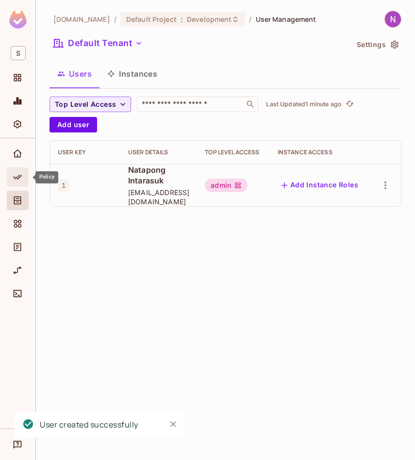
click at [16, 174] on icon "Policy" at bounding box center [18, 177] width 10 height 10
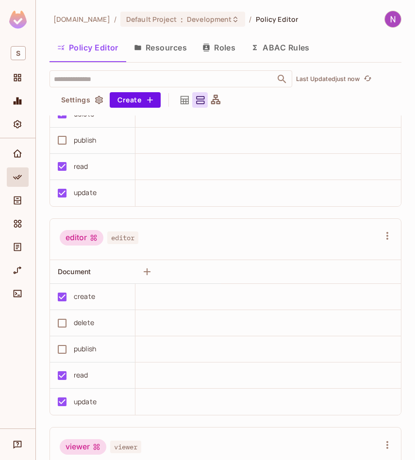
scroll to position [48, 0]
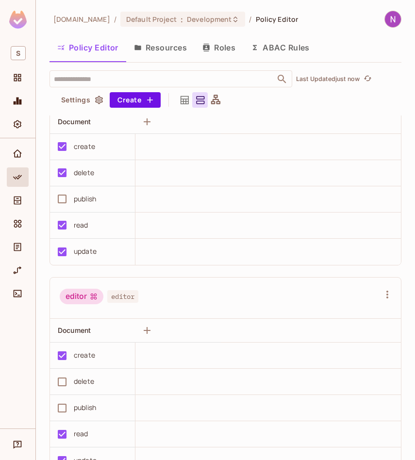
click at [224, 44] on button "Roles" at bounding box center [218, 47] width 48 height 24
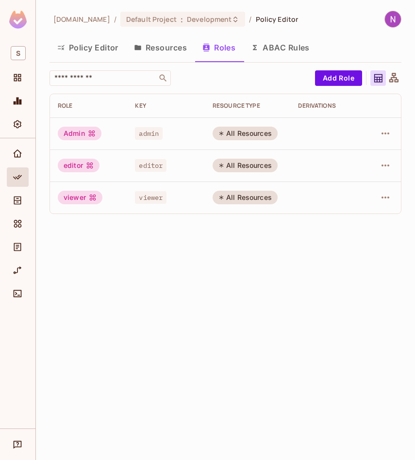
click at [83, 166] on div "editor" at bounding box center [79, 166] width 42 height 14
click at [393, 163] on td at bounding box center [384, 165] width 33 height 32
click at [383, 163] on icon "button" at bounding box center [385, 166] width 12 height 12
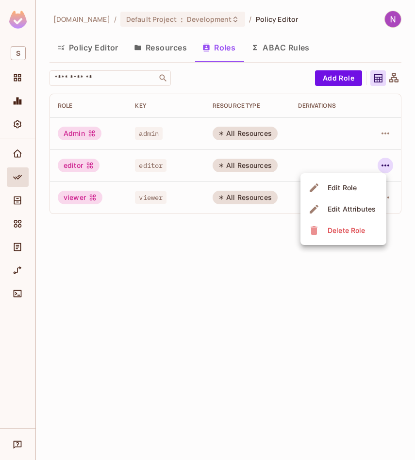
click at [193, 232] on div at bounding box center [207, 230] width 415 height 460
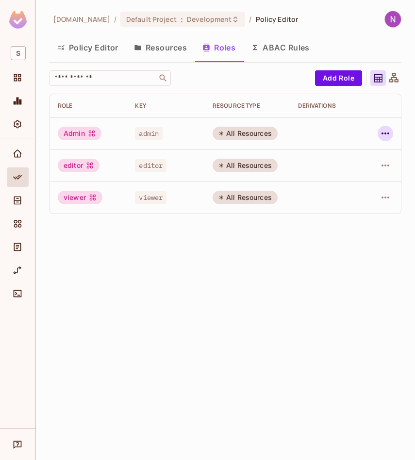
click at [381, 133] on icon "button" at bounding box center [385, 134] width 12 height 12
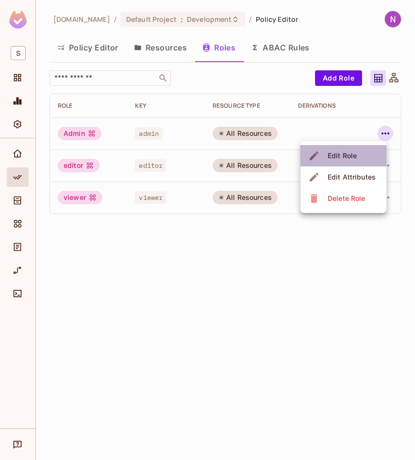
click at [322, 152] on div "Edit Role" at bounding box center [333, 156] width 51 height 16
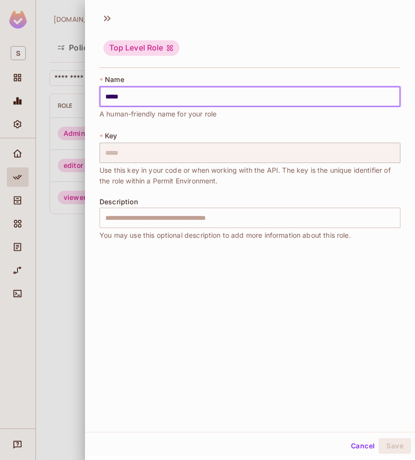
click at [109, 94] on input "*****" at bounding box center [249, 96] width 301 height 20
type input "*****"
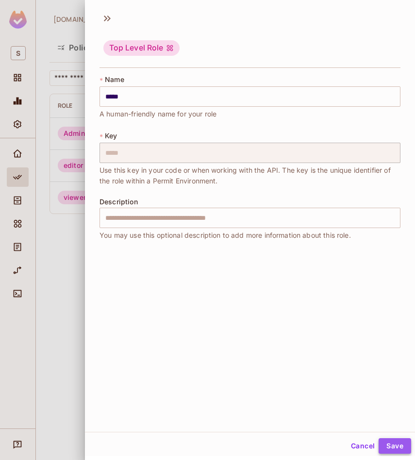
click at [391, 441] on button "Save" at bounding box center [394, 446] width 32 height 16
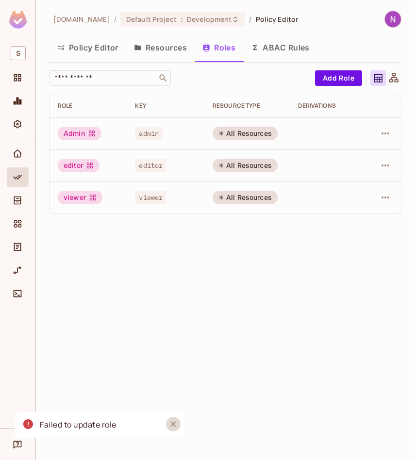
click at [168, 421] on button "Close" at bounding box center [173, 423] width 15 height 15
click at [381, 129] on icon "button" at bounding box center [385, 134] width 12 height 12
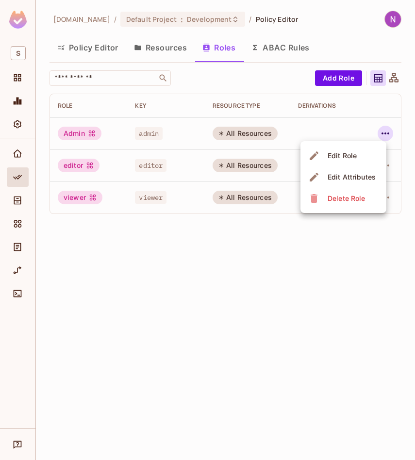
click at [365, 153] on li "Edit Role" at bounding box center [343, 155] width 86 height 21
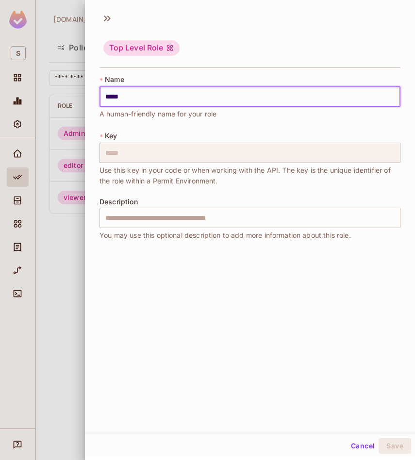
click at [114, 99] on input "*****" at bounding box center [249, 96] width 301 height 20
type input "*****"
click at [152, 126] on div "* Name ***** ​ A human-friendly name for your role * Key ***** ​ Use this key i…" at bounding box center [249, 163] width 301 height 177
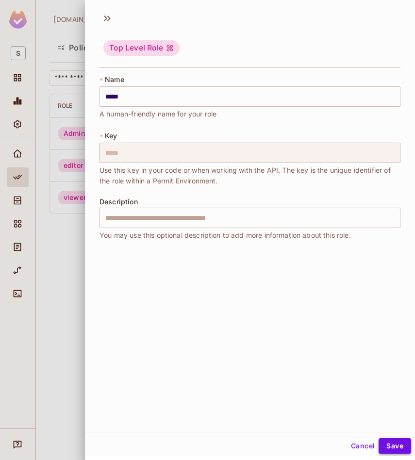
click at [389, 446] on button "Save" at bounding box center [394, 446] width 32 height 16
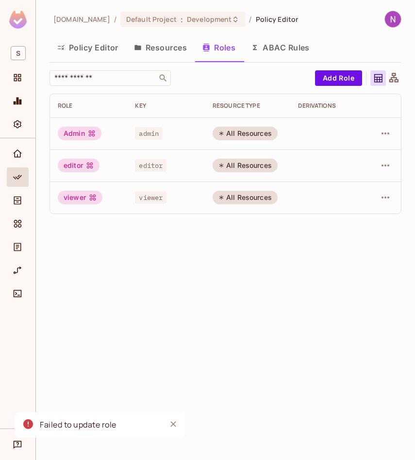
click at [245, 277] on div "skyviv.com / Default Project : Development / Policy Editor Policy Editor Resour…" at bounding box center [225, 230] width 379 height 460
click at [66, 419] on div "Failed to update role" at bounding box center [78, 424] width 77 height 12
click at [179, 420] on button "Close" at bounding box center [173, 423] width 15 height 15
click at [137, 293] on div "skyviv.com / Default Project : Development / Policy Editor Policy Editor Resour…" at bounding box center [225, 230] width 379 height 460
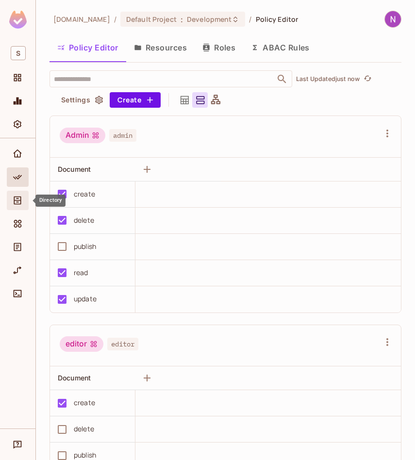
click at [21, 196] on icon "Directory" at bounding box center [17, 200] width 7 height 8
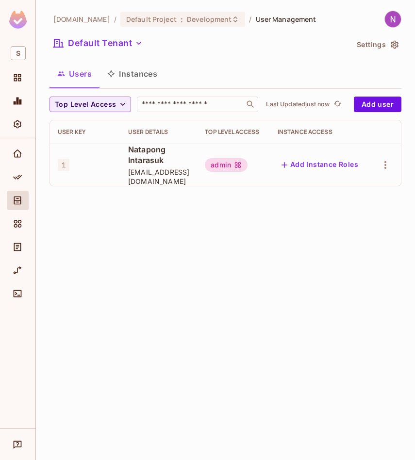
click at [322, 249] on div "skyviv.com / Default Project : Development / User Management Default Tenant Set…" at bounding box center [225, 230] width 379 height 460
click at [226, 158] on div "admin" at bounding box center [226, 165] width 43 height 14
click at [388, 162] on icon "button" at bounding box center [385, 165] width 12 height 12
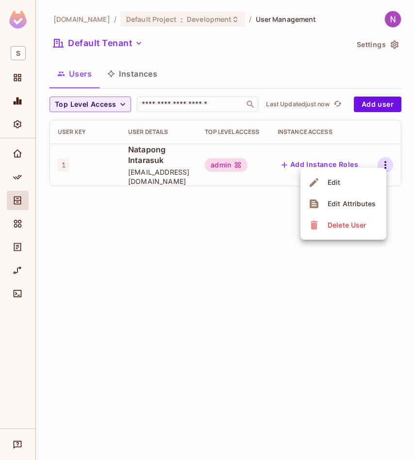
click at [356, 180] on li "Edit" at bounding box center [343, 182] width 86 height 21
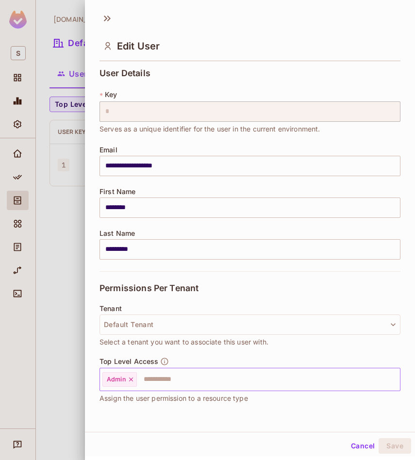
click at [130, 379] on icon at bounding box center [131, 379] width 4 height 4
click at [138, 379] on input "text" at bounding box center [241, 378] width 280 height 19
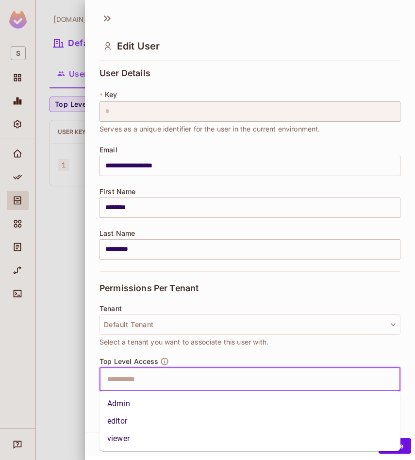
click at [119, 416] on li "editor" at bounding box center [249, 420] width 301 height 17
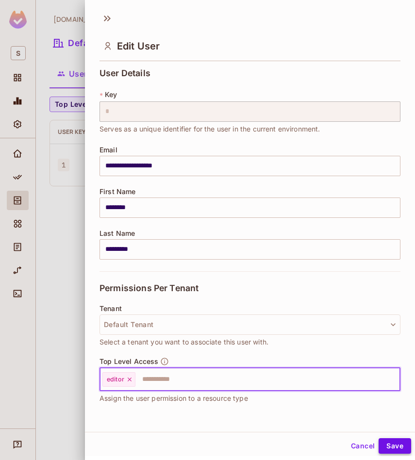
click at [394, 449] on button "Save" at bounding box center [394, 446] width 32 height 16
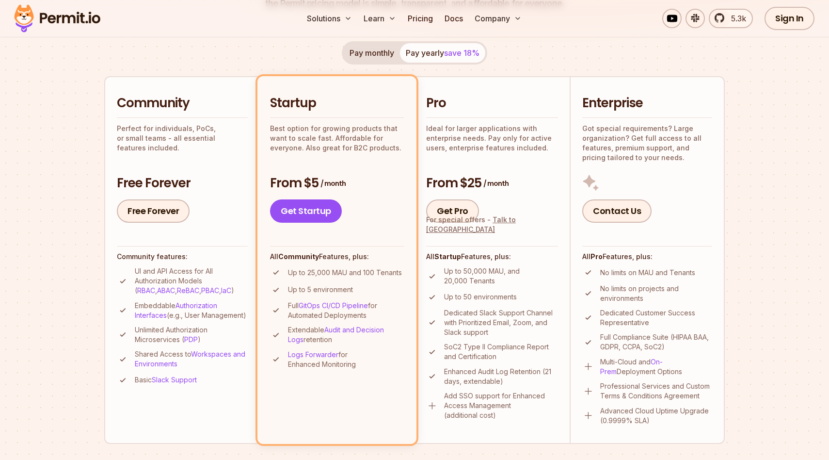
scroll to position [163, 0]
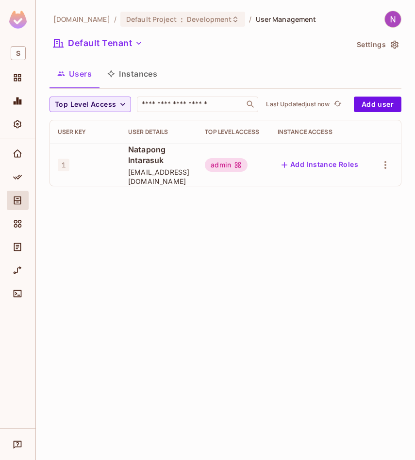
click at [392, 168] on td at bounding box center [384, 165] width 31 height 42
click at [391, 165] on div at bounding box center [385, 165] width 16 height 16
click at [390, 160] on icon "button" at bounding box center [385, 165] width 12 height 12
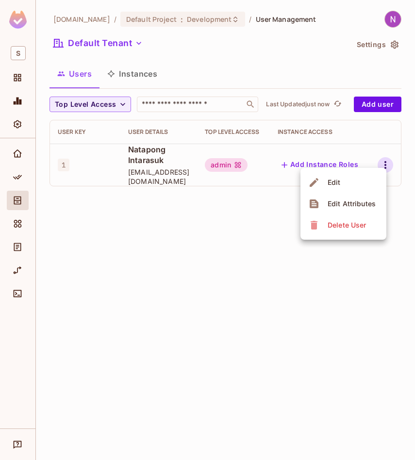
click at [320, 178] on div "Edit" at bounding box center [325, 183] width 35 height 16
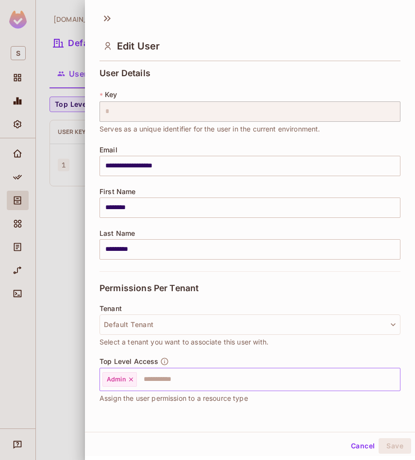
click at [131, 378] on icon at bounding box center [131, 379] width 4 height 4
click at [156, 378] on input "text" at bounding box center [241, 378] width 280 height 19
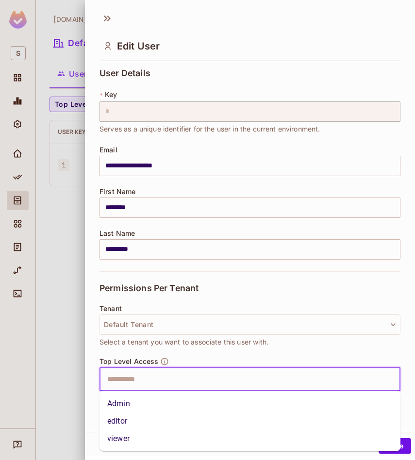
click at [136, 418] on li "editor" at bounding box center [249, 420] width 301 height 17
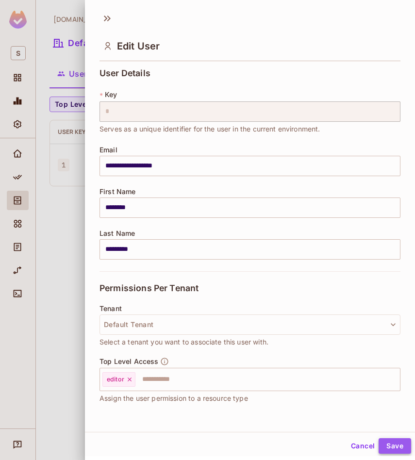
click at [391, 443] on button "Save" at bounding box center [394, 446] width 32 height 16
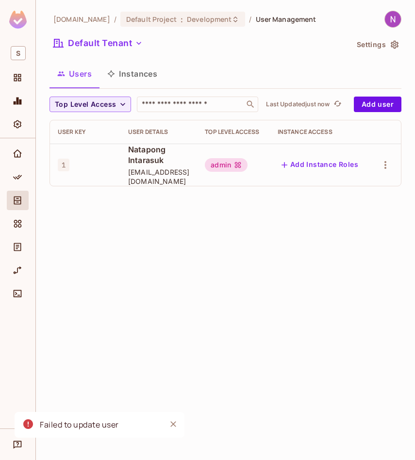
click at [90, 419] on div "Failed to update user" at bounding box center [79, 424] width 79 height 12
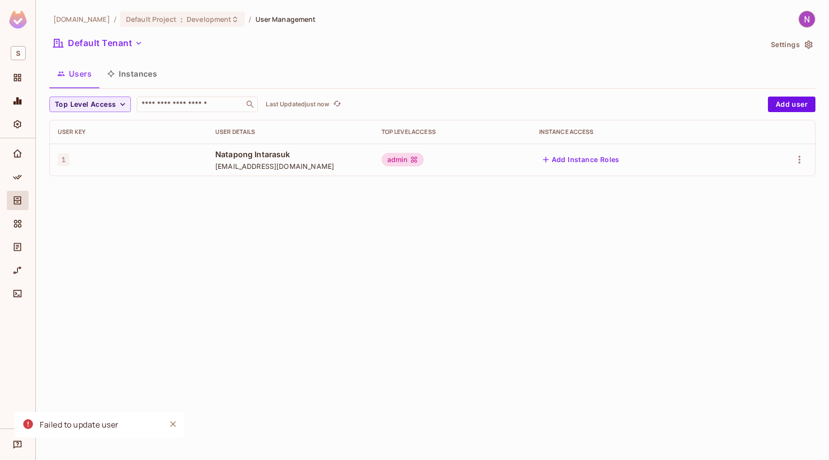
click at [414, 157] on div at bounding box center [781, 160] width 52 height 16
click at [414, 157] on icon "button" at bounding box center [800, 160] width 12 height 12
click at [414, 223] on div "Delete User" at bounding box center [761, 225] width 38 height 10
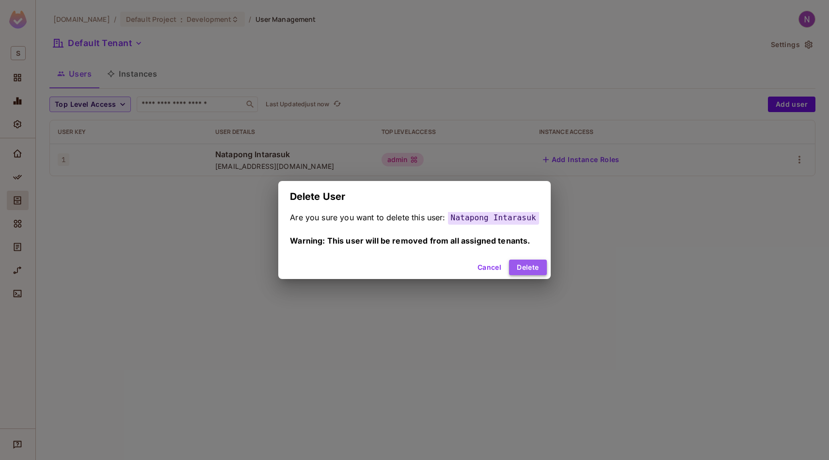
click at [414, 264] on button "Delete" at bounding box center [527, 267] width 37 height 16
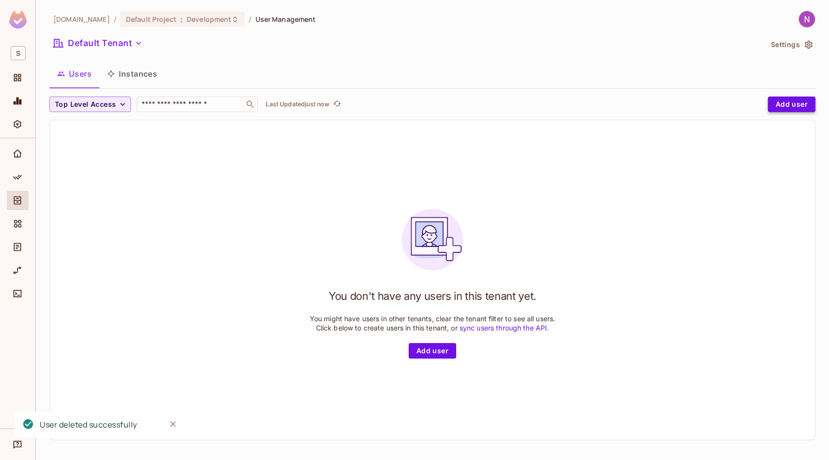
click at [414, 104] on button "Add user" at bounding box center [792, 104] width 48 height 16
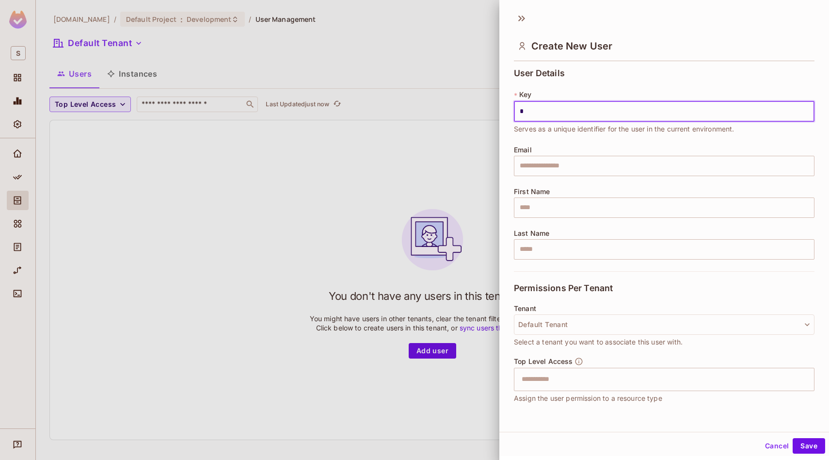
type input "*"
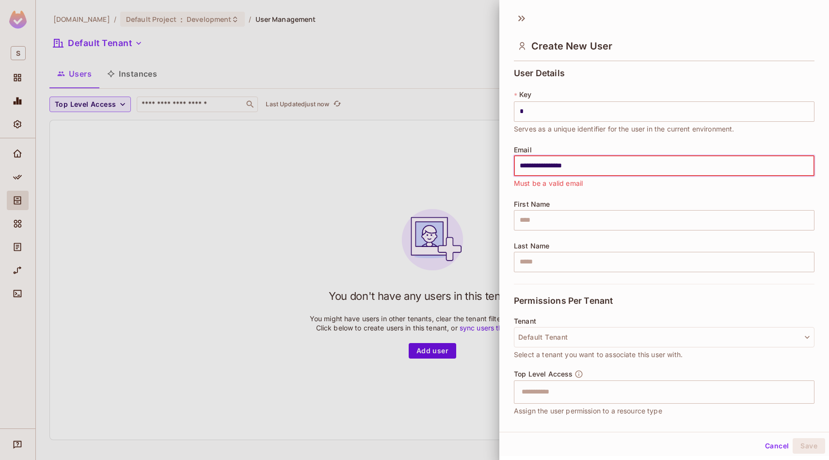
type input "**********"
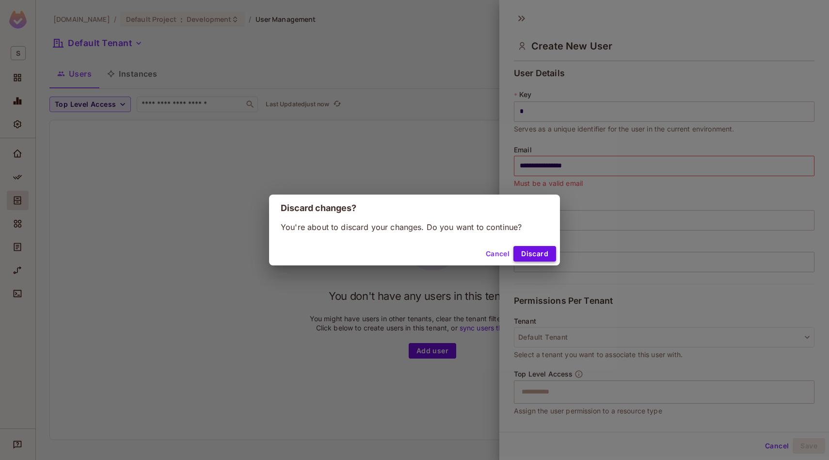
click at [414, 255] on button "Discard" at bounding box center [534, 254] width 43 height 16
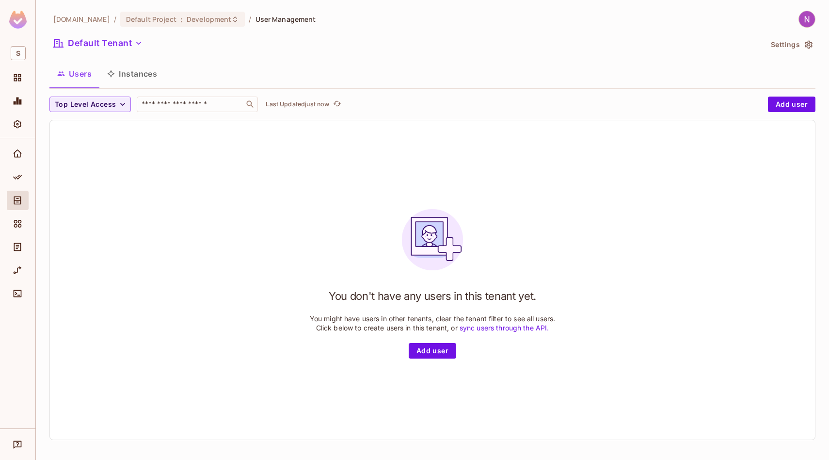
click at [404, 210] on img at bounding box center [432, 239] width 77 height 77
click at [13, 188] on div at bounding box center [18, 178] width 22 height 23
click at [16, 178] on icon "Policy" at bounding box center [18, 177] width 10 height 10
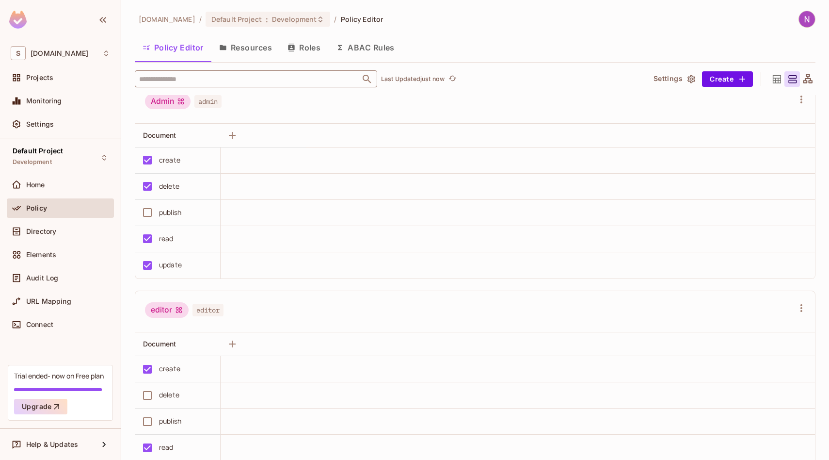
scroll to position [11, 0]
click at [263, 47] on button "Resources" at bounding box center [245, 47] width 68 height 24
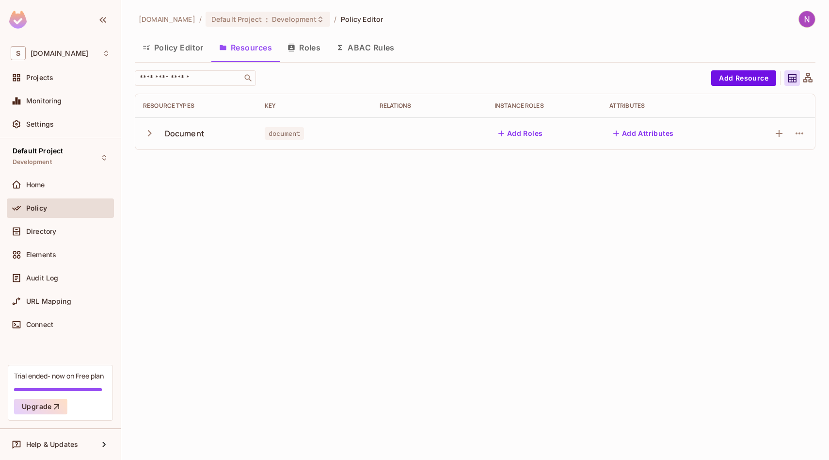
click at [361, 47] on button "ABAC Rules" at bounding box center [365, 47] width 74 height 24
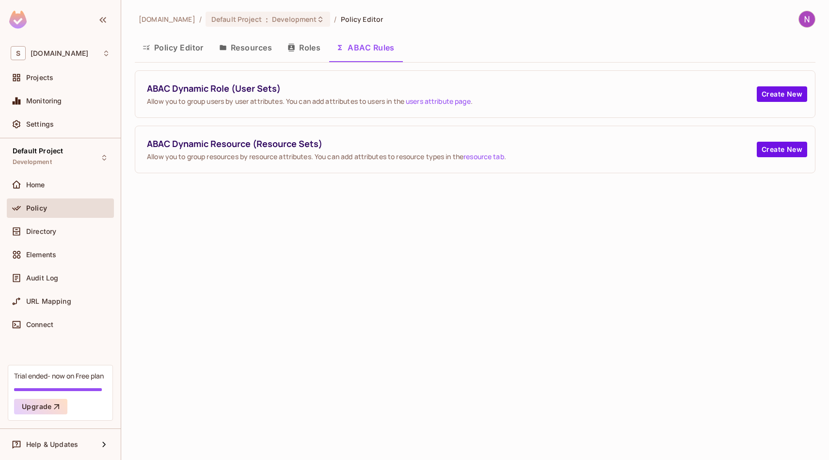
click at [316, 46] on button "Roles" at bounding box center [304, 47] width 48 height 24
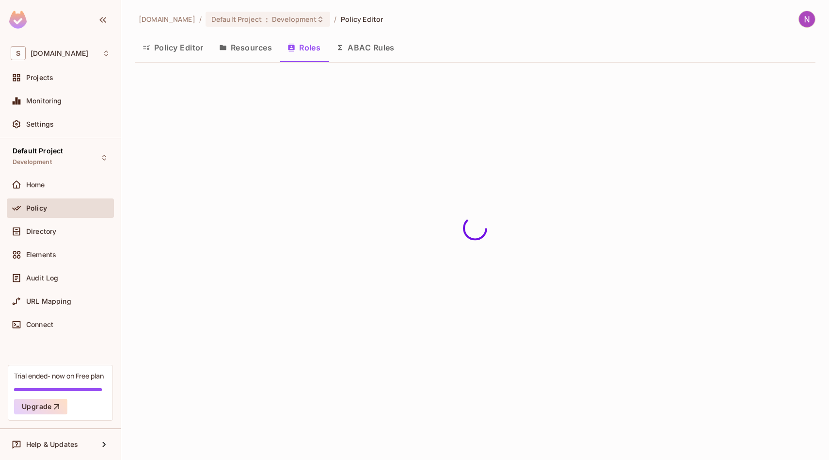
click at [346, 46] on button "ABAC Rules" at bounding box center [365, 47] width 74 height 24
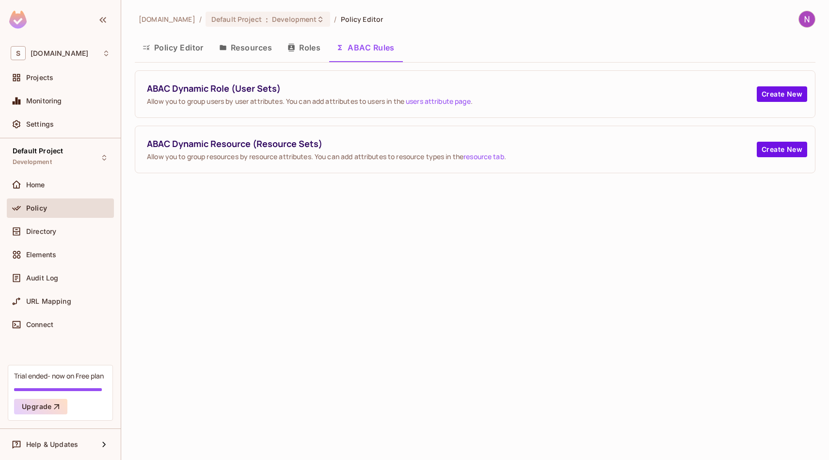
click at [301, 48] on button "Roles" at bounding box center [304, 47] width 48 height 24
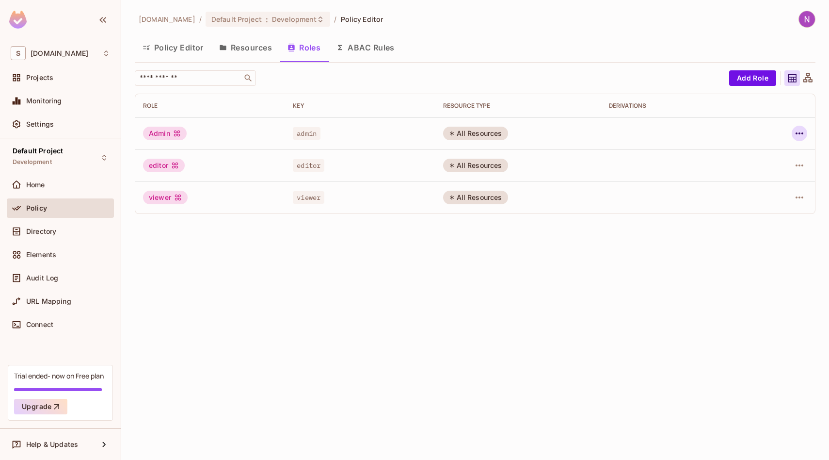
click at [414, 135] on button "button" at bounding box center [800, 134] width 16 height 16
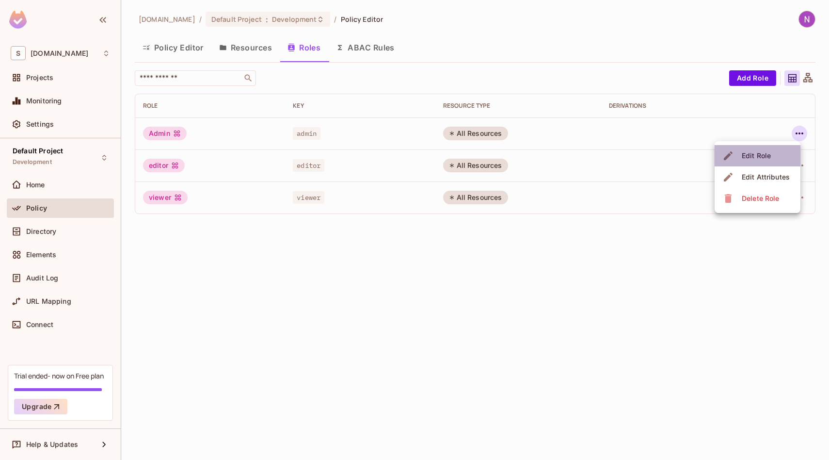
click at [414, 154] on div "Edit Role" at bounding box center [756, 156] width 29 height 10
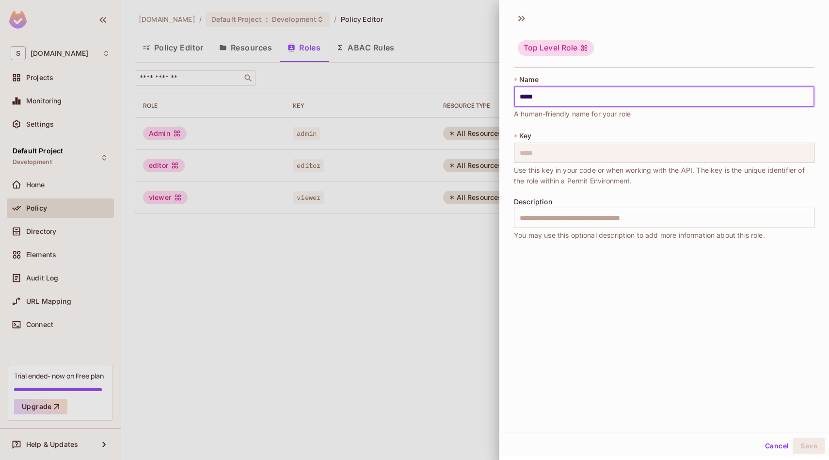
click at [414, 96] on input "*****" at bounding box center [664, 96] width 301 height 20
type input "*****"
click at [414, 438] on button "Save" at bounding box center [809, 446] width 32 height 16
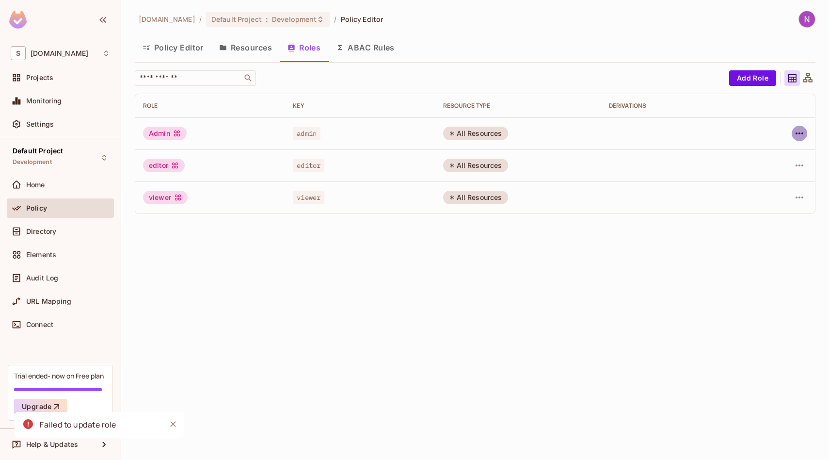
click at [414, 131] on icon "button" at bounding box center [800, 134] width 12 height 12
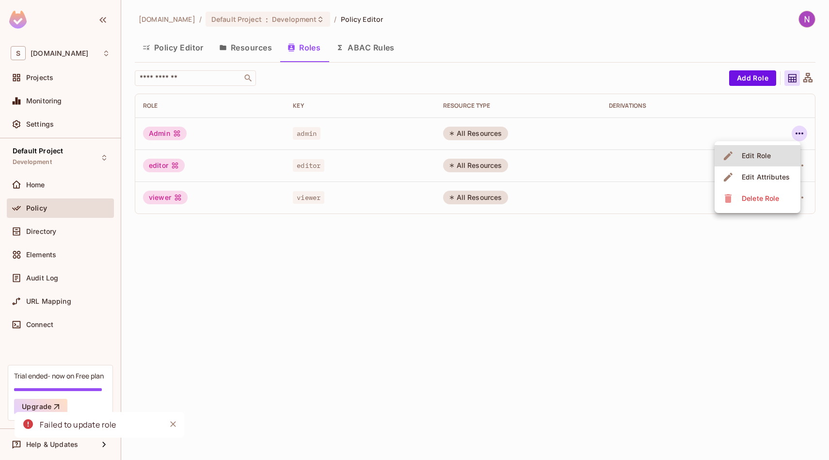
click at [414, 203] on span "Delete Role" at bounding box center [760, 199] width 43 height 16
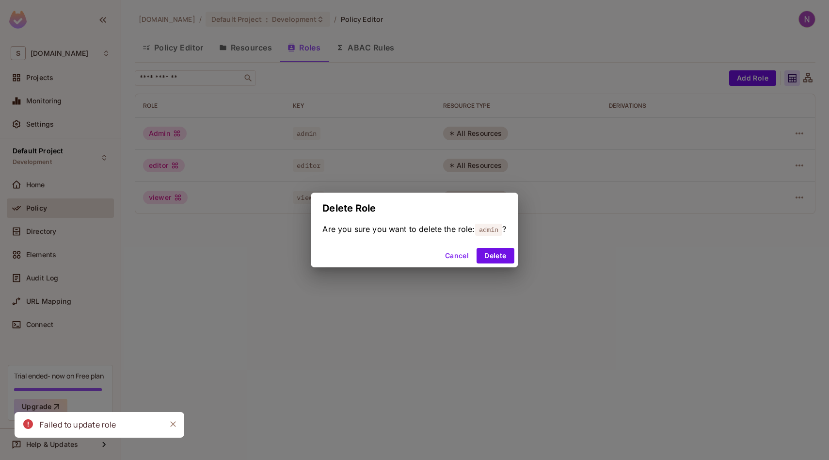
click at [414, 245] on div "Cancel Delete" at bounding box center [414, 255] width 207 height 23
click at [414, 254] on button "Delete" at bounding box center [495, 256] width 37 height 16
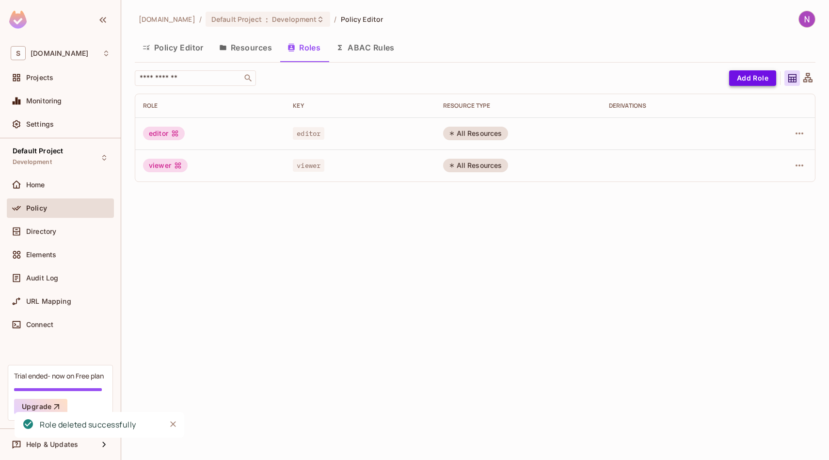
click at [414, 77] on button "Add Role" at bounding box center [752, 78] width 47 height 16
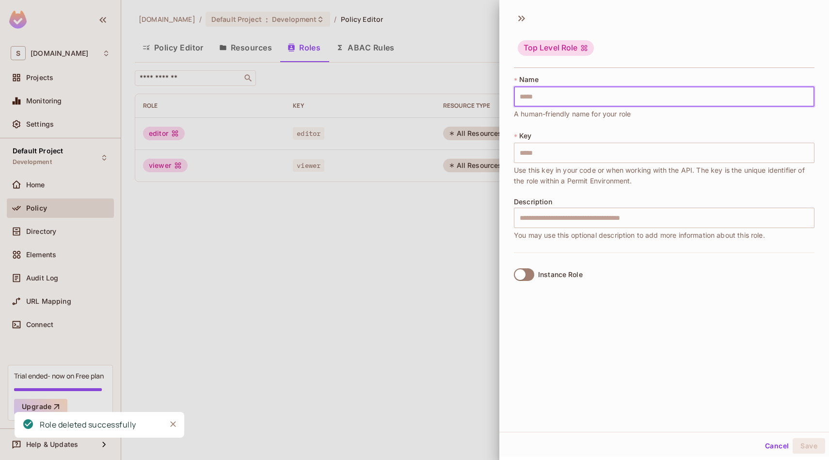
click at [414, 99] on input "text" at bounding box center [664, 96] width 301 height 20
type input "*"
type input "**"
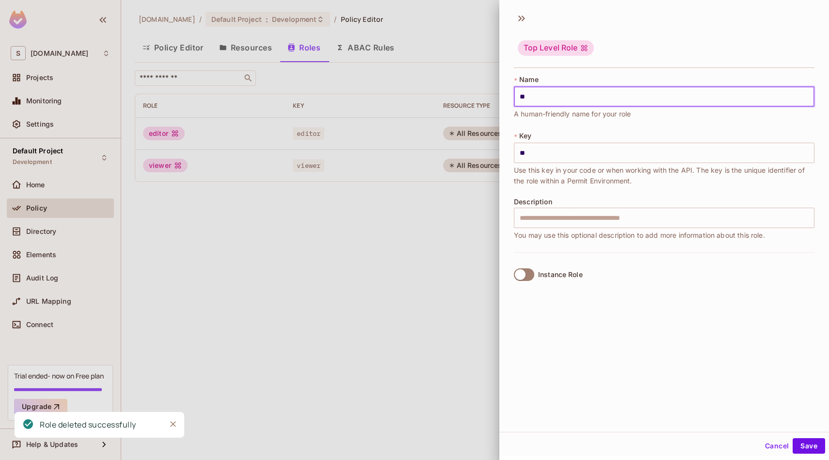
type input "***"
type input "****"
type input "*****"
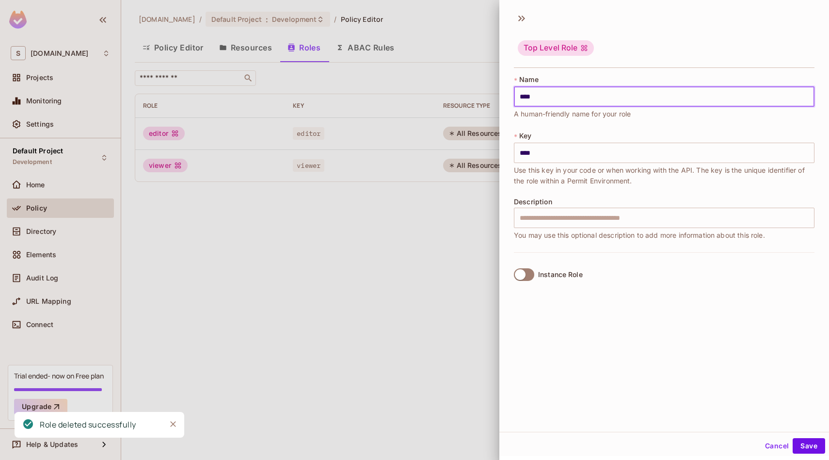
type input "*****"
click at [414, 441] on button "Save" at bounding box center [809, 446] width 32 height 16
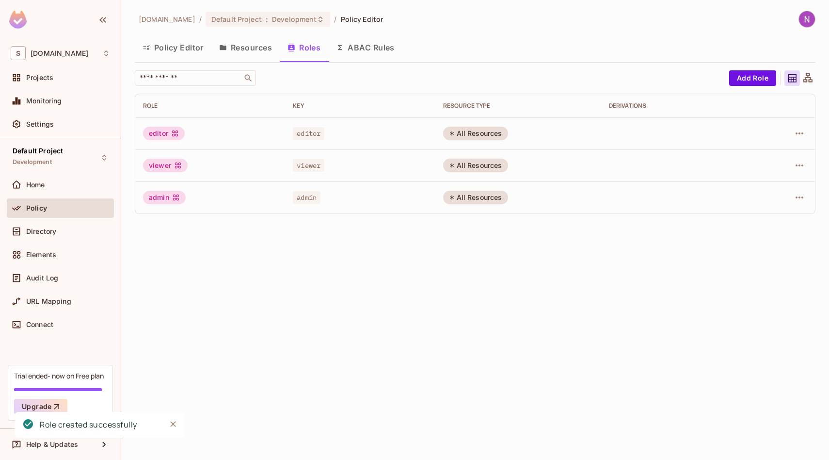
click at [287, 229] on div "skyviv.com / Default Project : Development / Policy Editor Policy Editor Resour…" at bounding box center [475, 230] width 708 height 460
click at [267, 57] on button "Resources" at bounding box center [245, 47] width 68 height 24
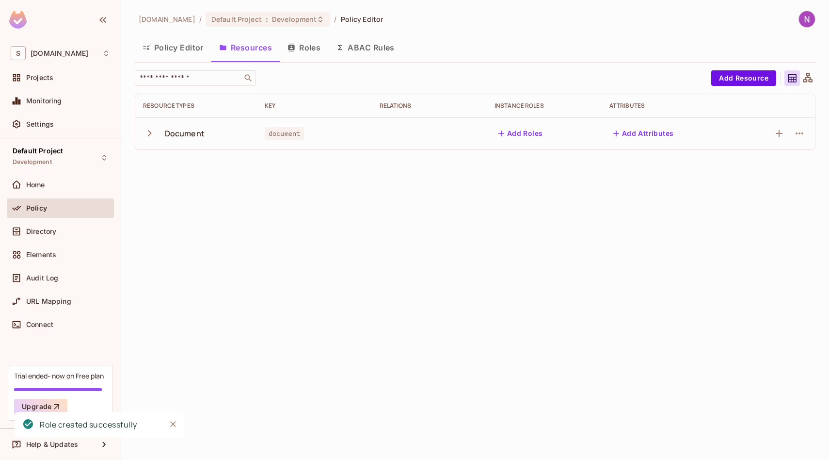
click at [179, 47] on button "Policy Editor" at bounding box center [173, 47] width 77 height 24
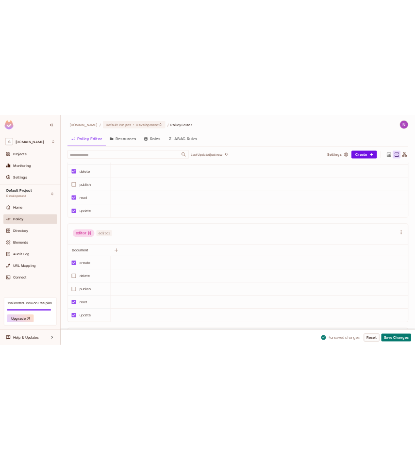
scroll to position [54, 0]
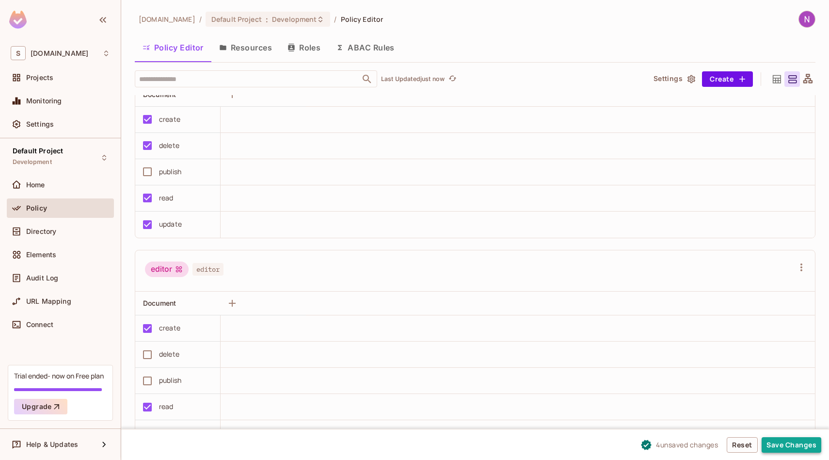
click at [414, 442] on button "Save Changes" at bounding box center [792, 445] width 60 height 16
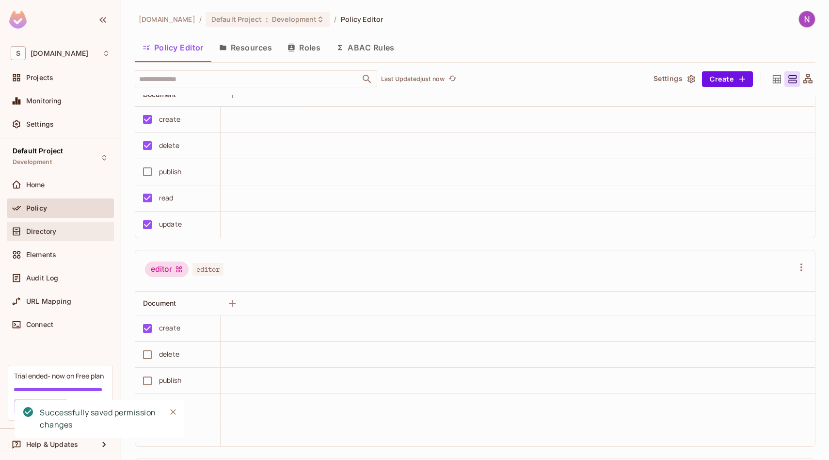
click at [60, 225] on div "Directory" at bounding box center [60, 231] width 107 height 19
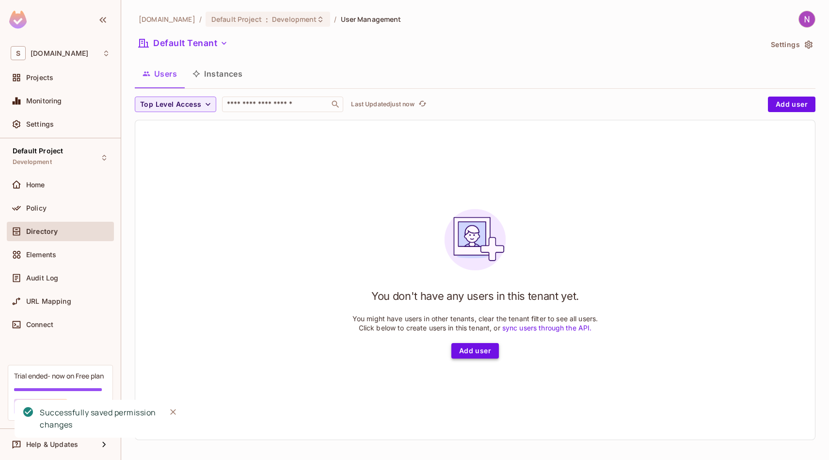
click at [414, 348] on button "Add user" at bounding box center [475, 351] width 48 height 16
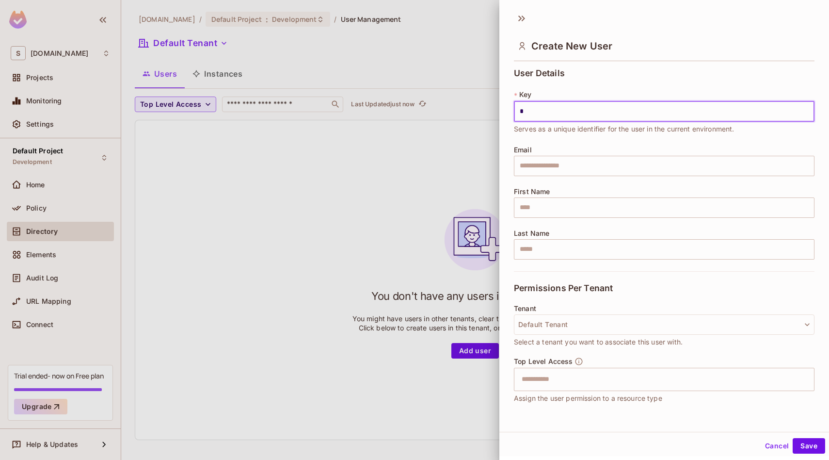
type input "*"
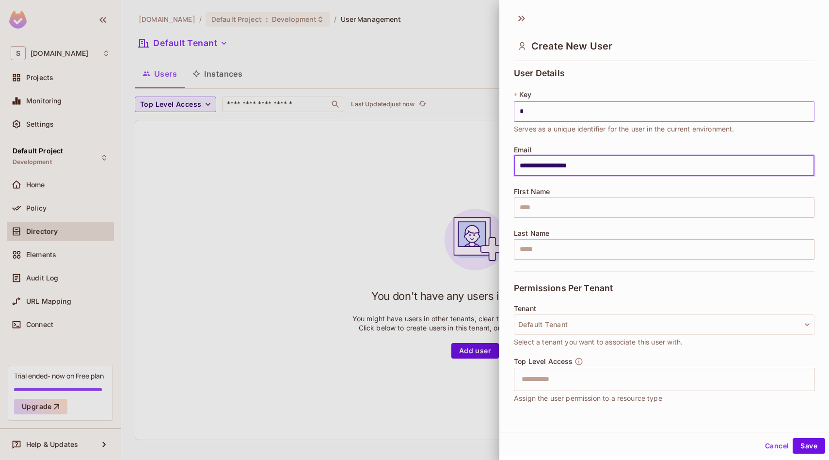
type input "**********"
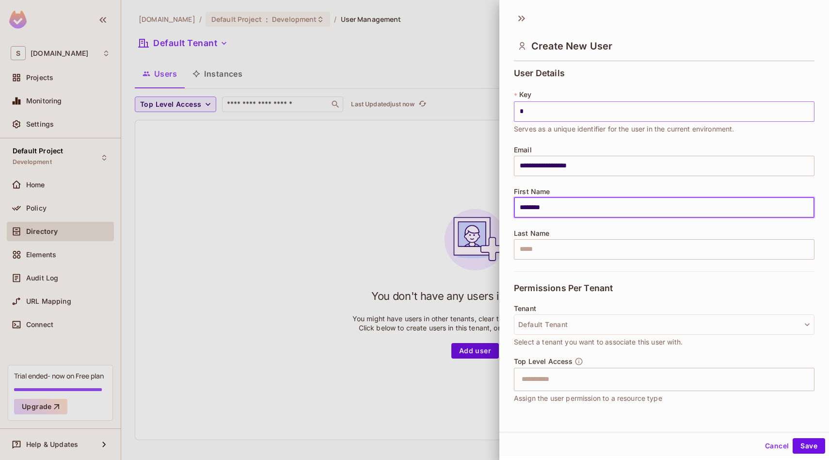
type input "********"
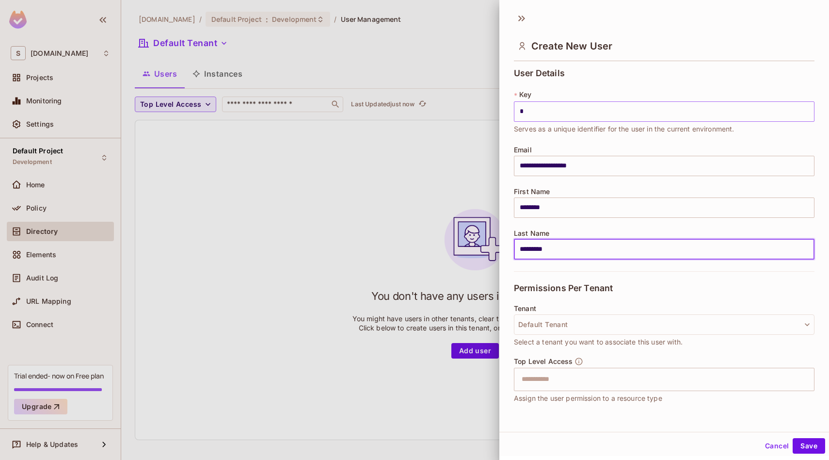
type input "*********"
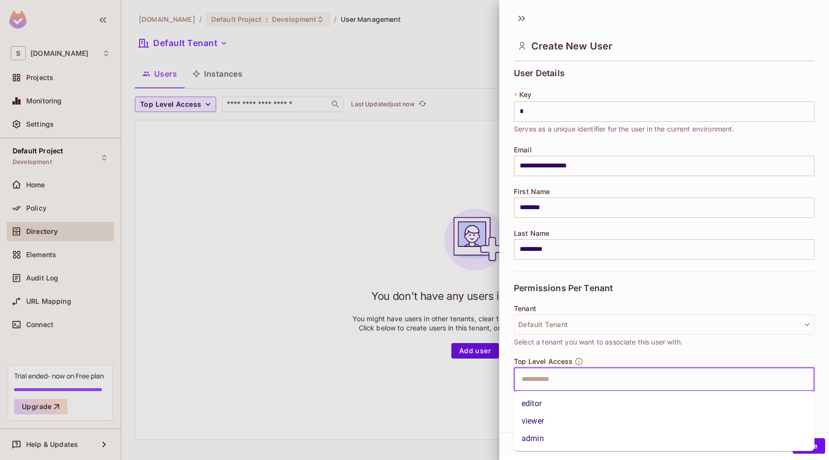
click at [414, 379] on input "text" at bounding box center [656, 378] width 280 height 19
type input "**"
click at [414, 438] on button "Save" at bounding box center [809, 446] width 32 height 16
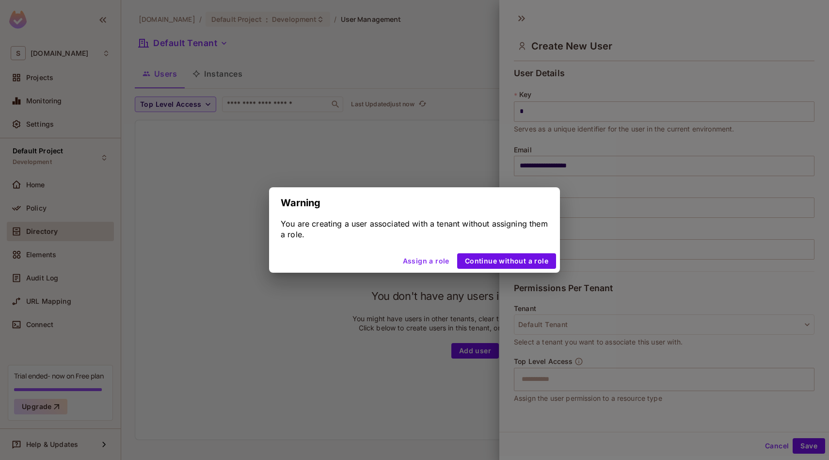
click at [414, 265] on button "Assign a role" at bounding box center [426, 261] width 54 height 16
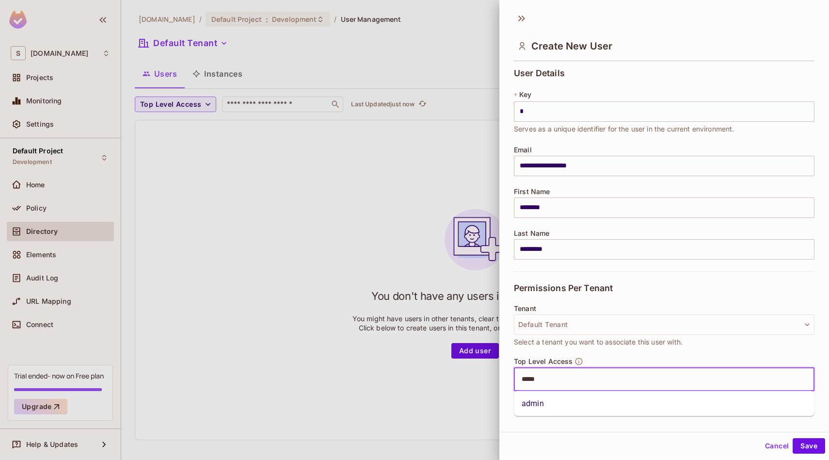
type input "*****"
click at [414, 438] on button "Save" at bounding box center [809, 446] width 32 height 16
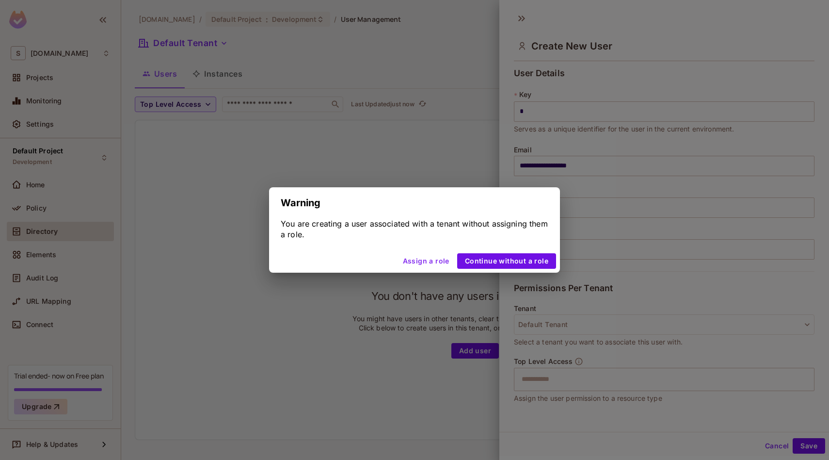
click at [414, 263] on button "Assign a role" at bounding box center [426, 261] width 54 height 16
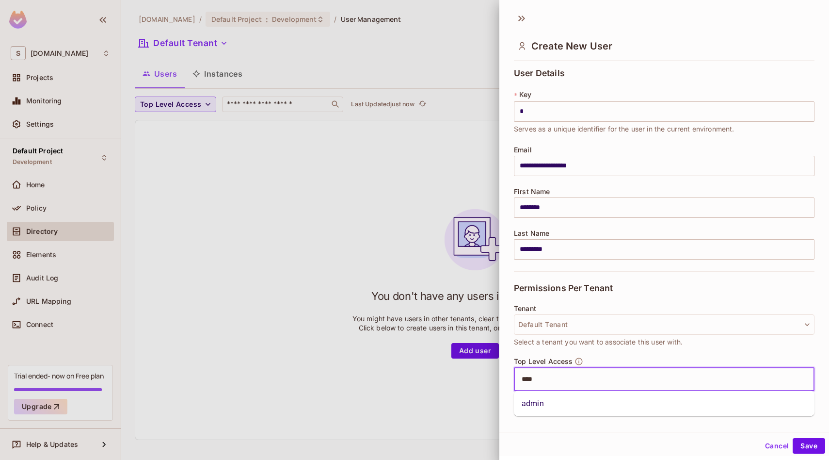
type input "*****"
click at [414, 404] on li "admin" at bounding box center [664, 403] width 301 height 17
click at [414, 451] on button "Save" at bounding box center [809, 446] width 32 height 16
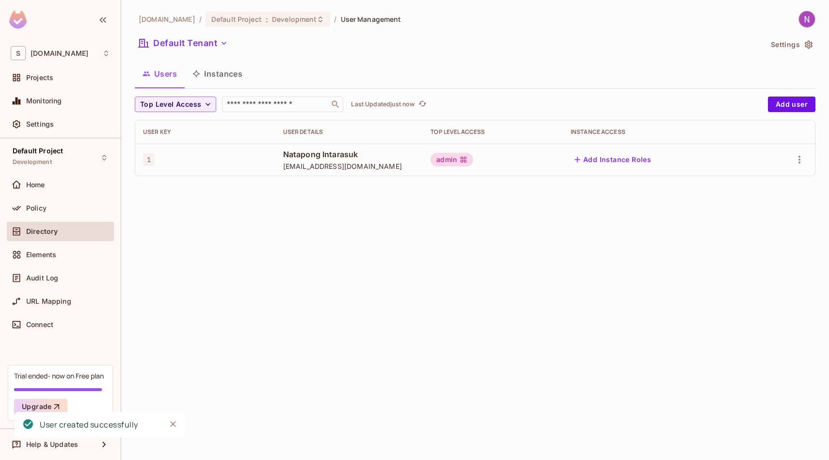
click at [298, 192] on div "skyviv.com / Default Project : Development / User Management Default Tenant Set…" at bounding box center [475, 230] width 708 height 460
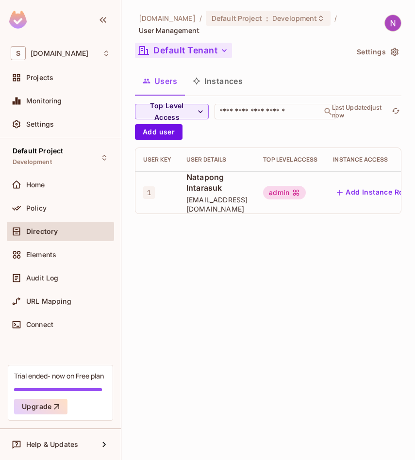
click at [226, 49] on icon "button" at bounding box center [224, 51] width 10 height 10
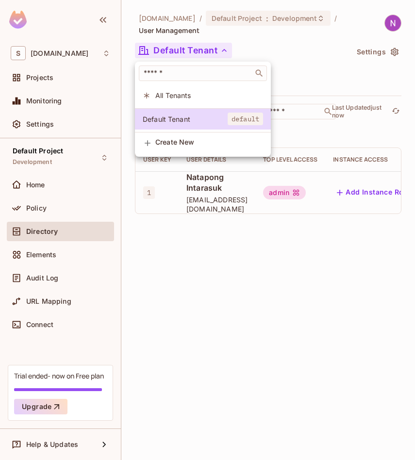
click at [275, 41] on div at bounding box center [207, 230] width 415 height 460
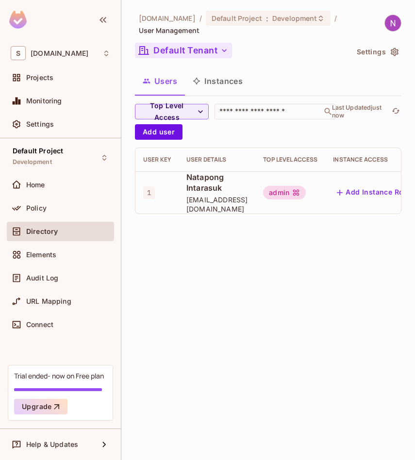
click at [217, 51] on button "Default Tenant" at bounding box center [183, 51] width 97 height 16
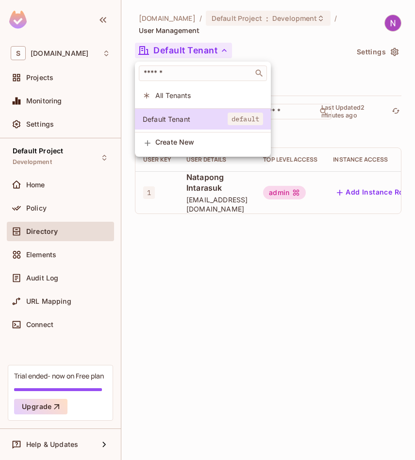
click at [240, 235] on div at bounding box center [207, 230] width 415 height 460
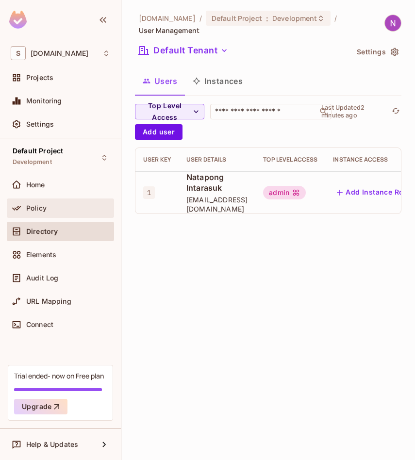
click at [37, 209] on span "Policy" at bounding box center [36, 208] width 20 height 8
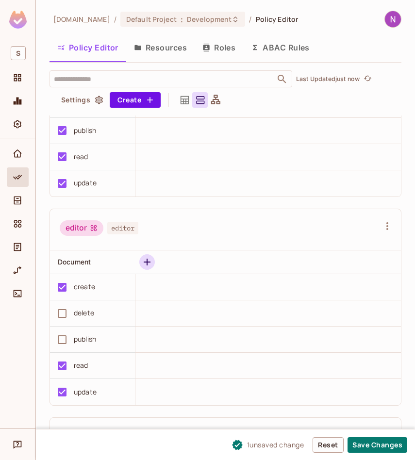
scroll to position [157, 0]
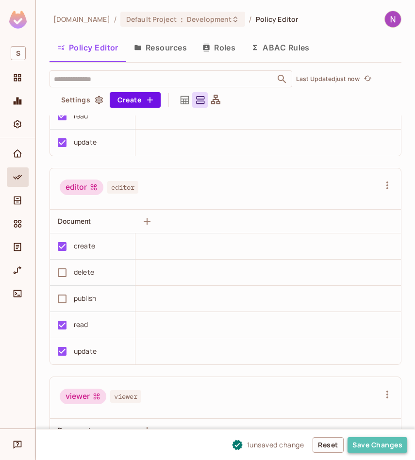
click at [361, 449] on button "Save Changes" at bounding box center [377, 445] width 60 height 16
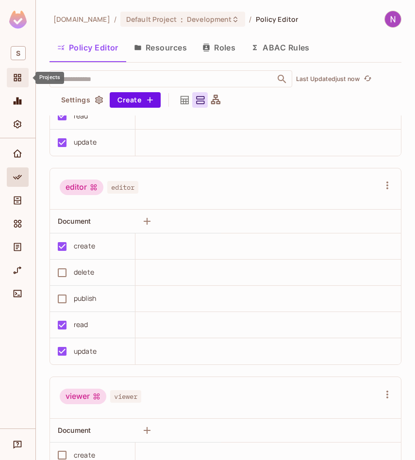
click at [19, 80] on icon "Projects" at bounding box center [17, 77] width 7 height 7
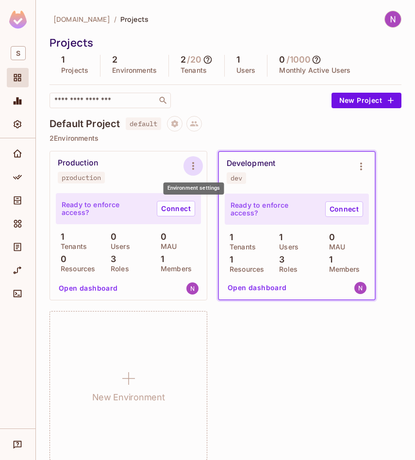
click at [196, 159] on button "Environment settings" at bounding box center [192, 165] width 19 height 19
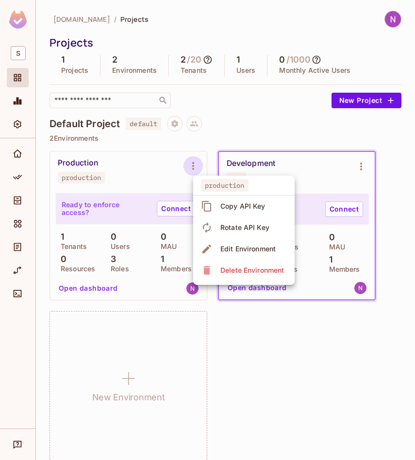
click at [231, 273] on div "Delete Environment" at bounding box center [252, 270] width 64 height 10
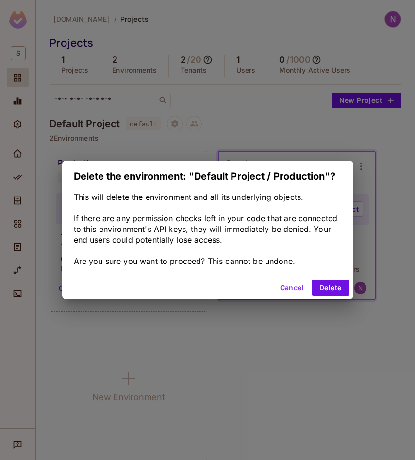
click at [287, 289] on button "Cancel" at bounding box center [292, 288] width 32 height 16
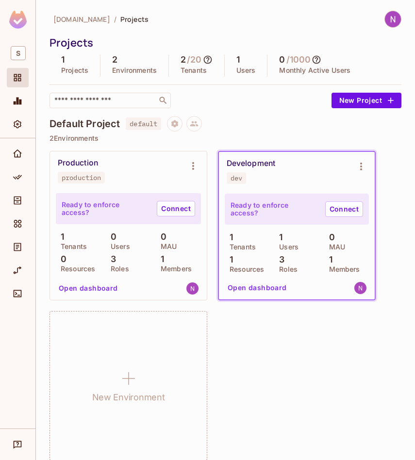
scroll to position [11, 0]
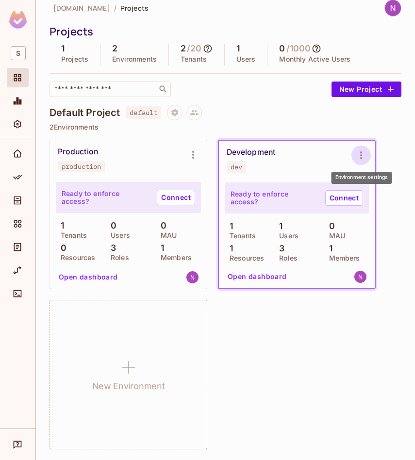
click at [359, 154] on icon "Environment settings" at bounding box center [361, 155] width 12 height 12
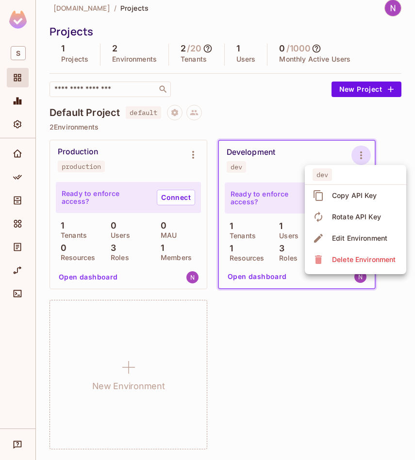
click at [353, 195] on div "Copy API Key" at bounding box center [354, 196] width 45 height 10
